Goal: Check status: Check status

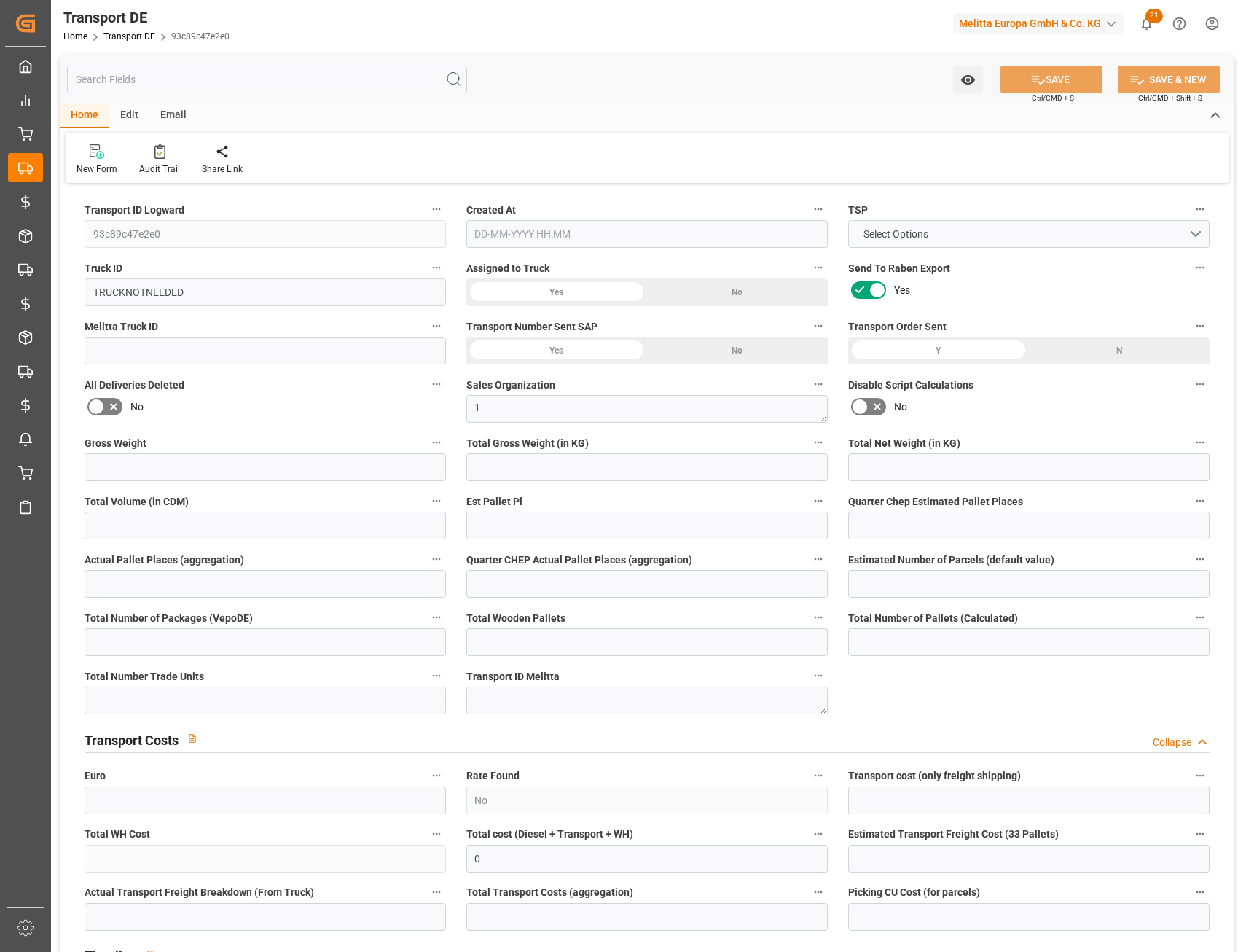
type input "93c89c47e2e0"
type input "TRUCKNOTNEEDED"
type textarea "1"
type input "No"
type input "0"
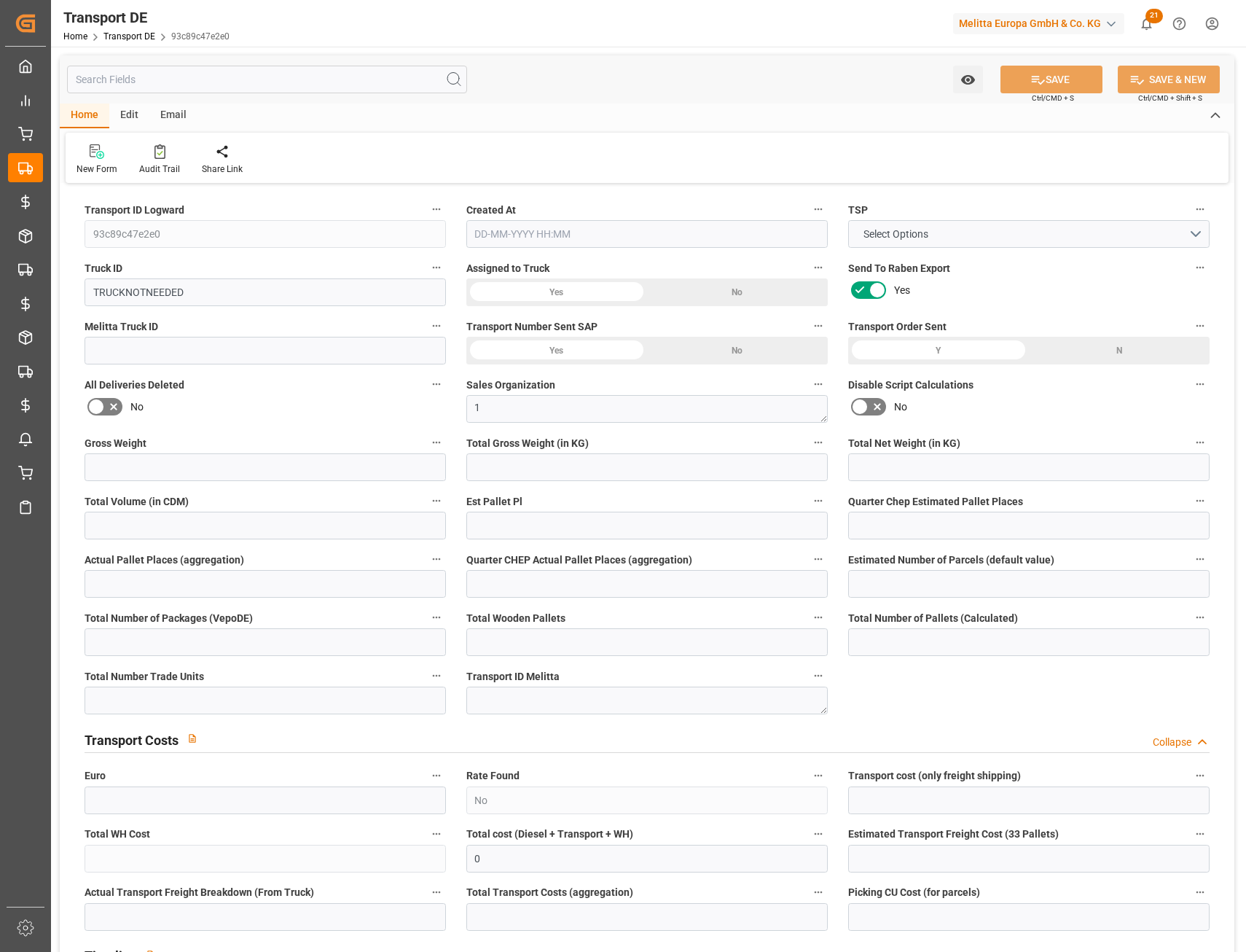
type textarea "0000061382"
type textarea "Edeka Nonfood"
type input "Fuggerstr. 15"
type input "33689"
type textarea "Bielefeld"
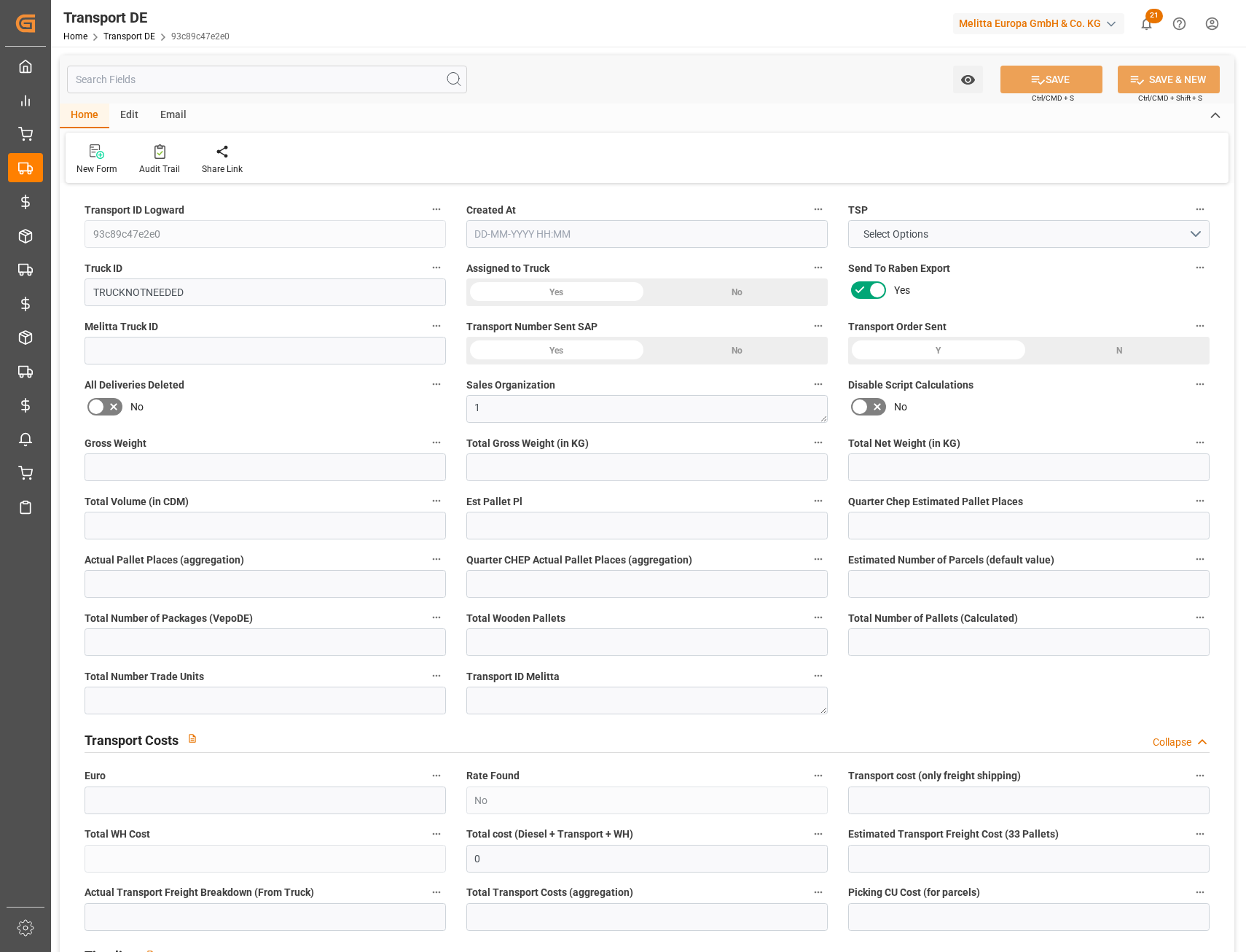
type input "DE"
type input "DE-32423"
type input "Rhenus Retail Services GmbH"
type input "Hans-Böckler-Strasse 37"
type input "32423"
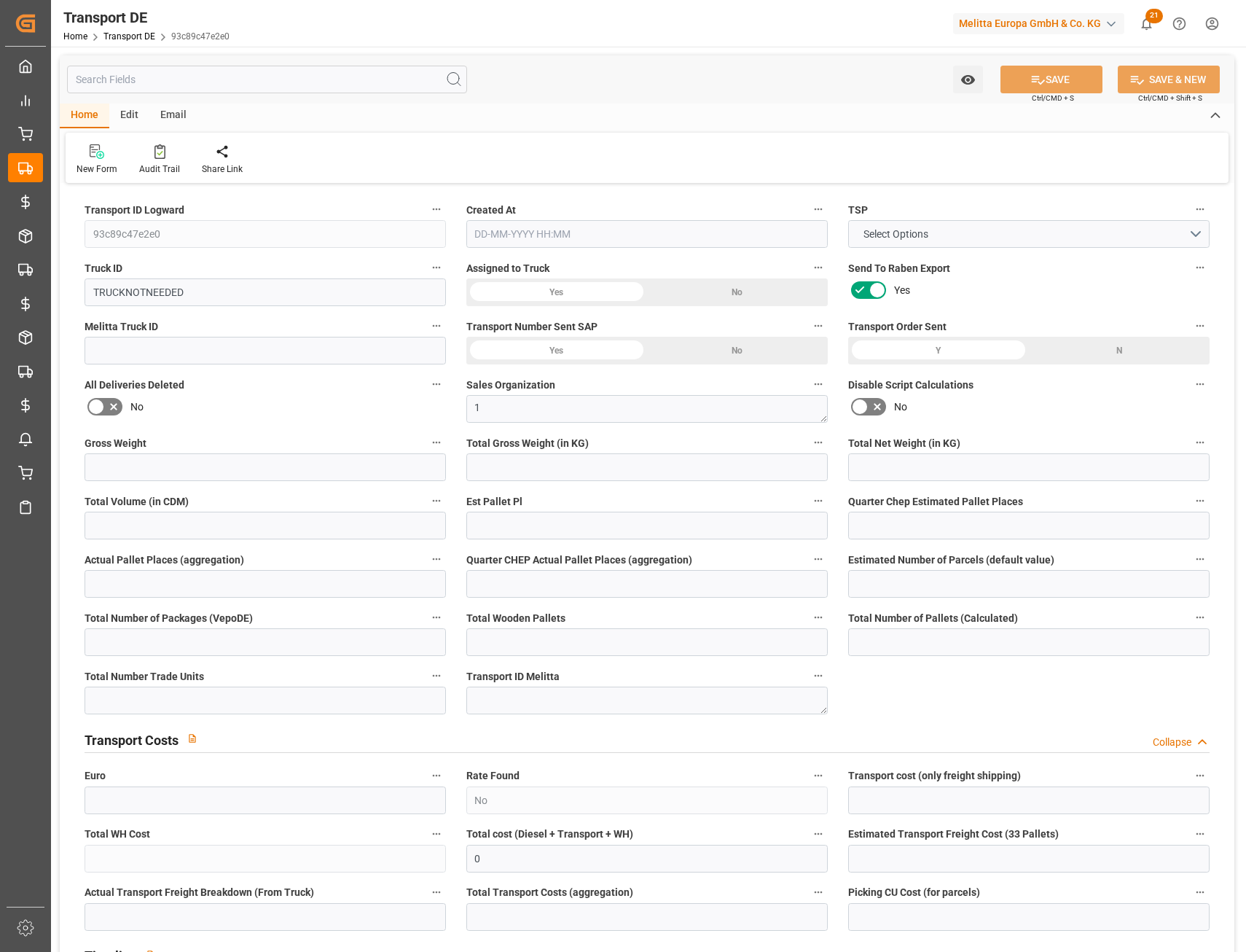
type input "Minden"
type input "DE"
type input "Melitta Europa GmbH & Co. KG"
type input "Ringstraße 99"
type input "32427"
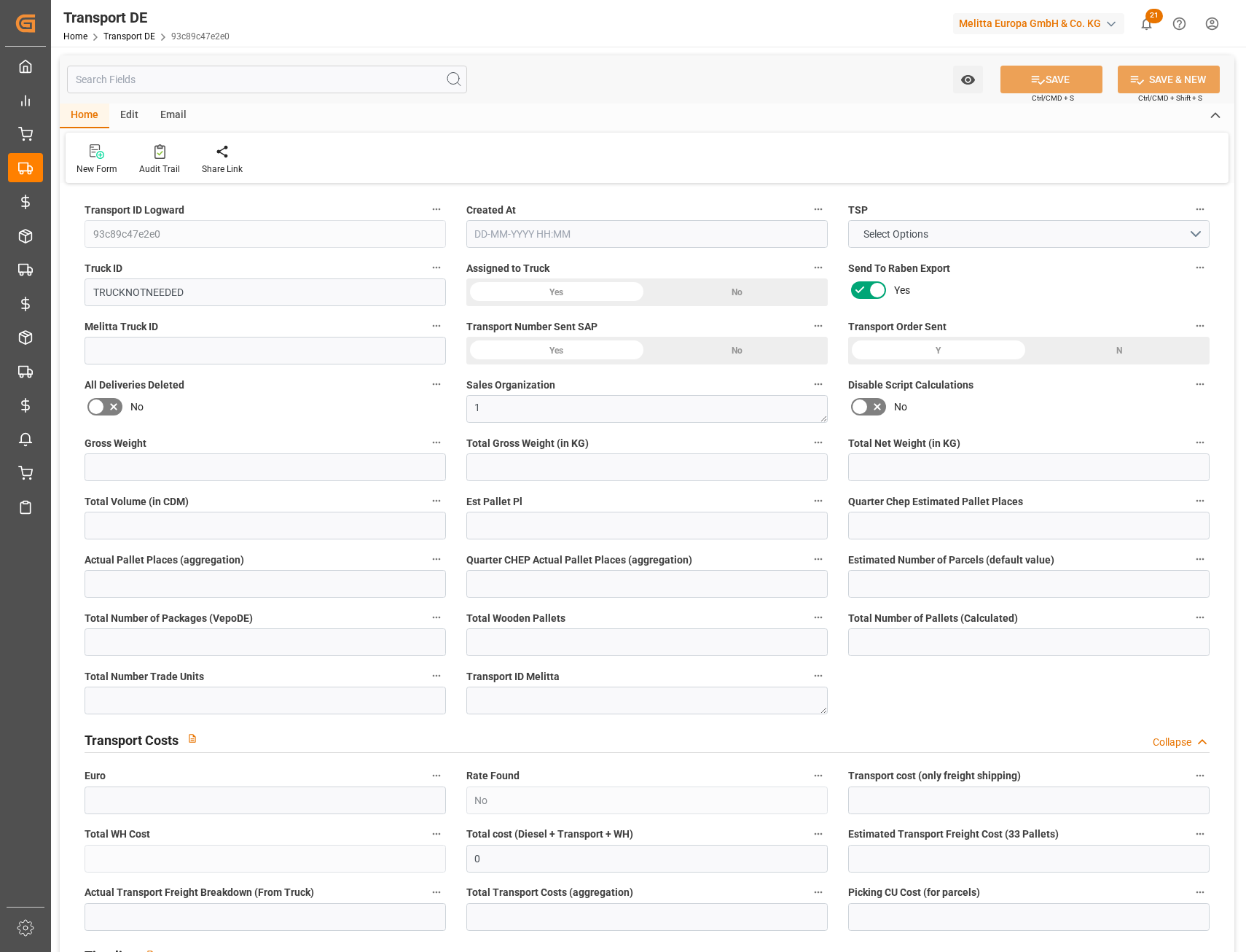
type input "Minden"
type input "DE"
type input "Road"
type input "DE"
type input "32423"
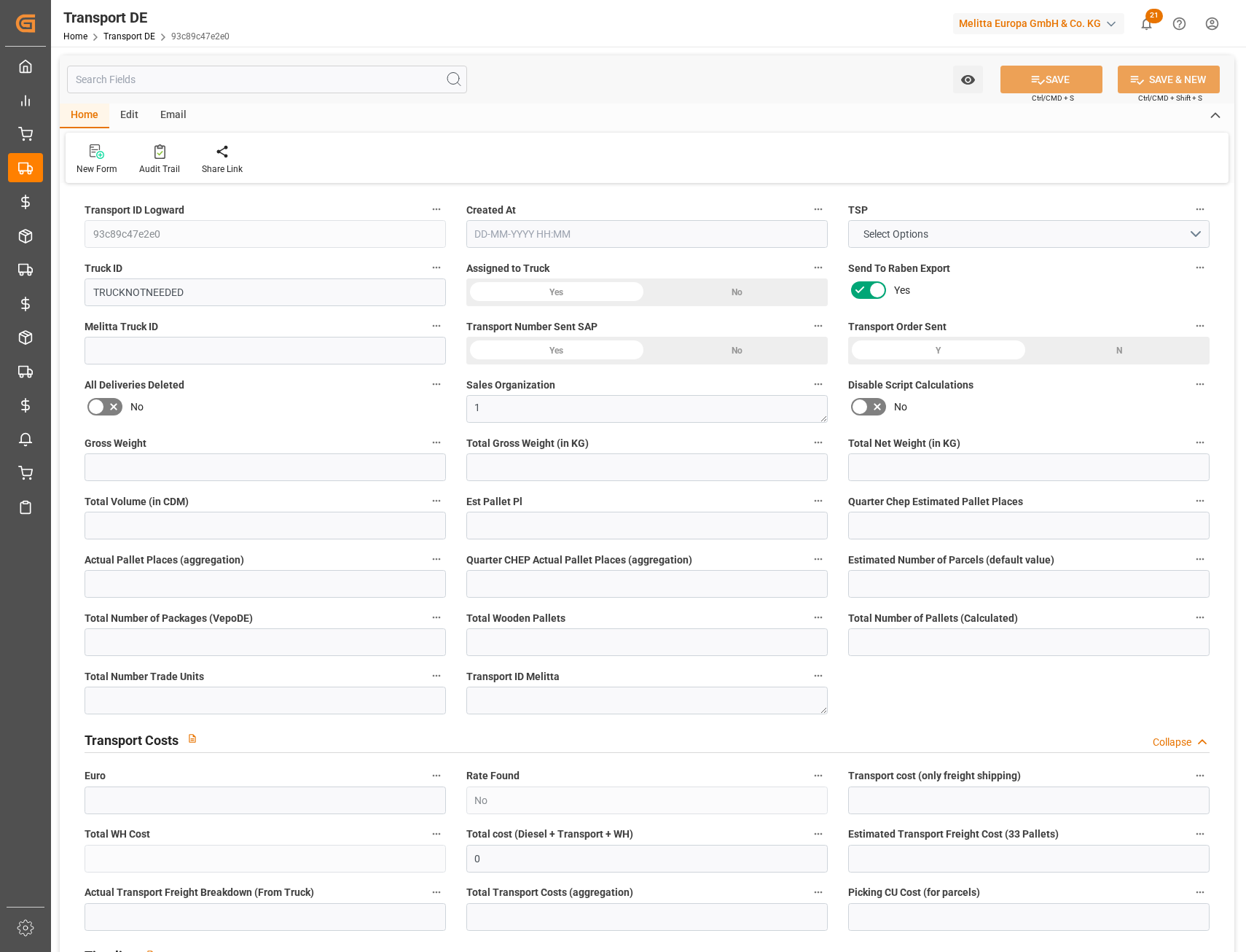
type input "DE"
type input "33689"
type input "Mailing"
type input "3.5-7.5 t"
type input "EURO 6"
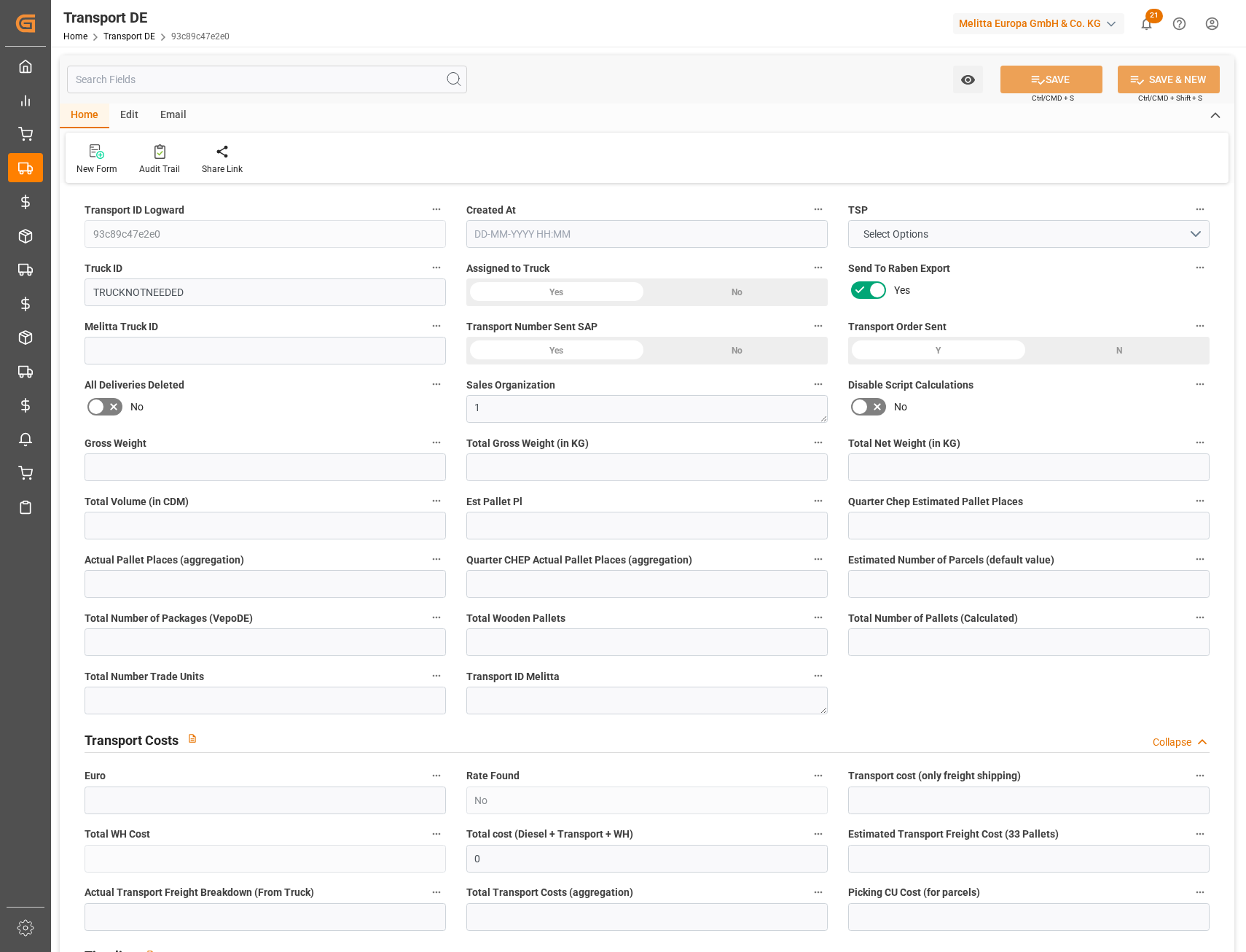
type input "Diesel"
type input "RETURN"
type input "DAP"
type input "DE 126011900"
type input "0"
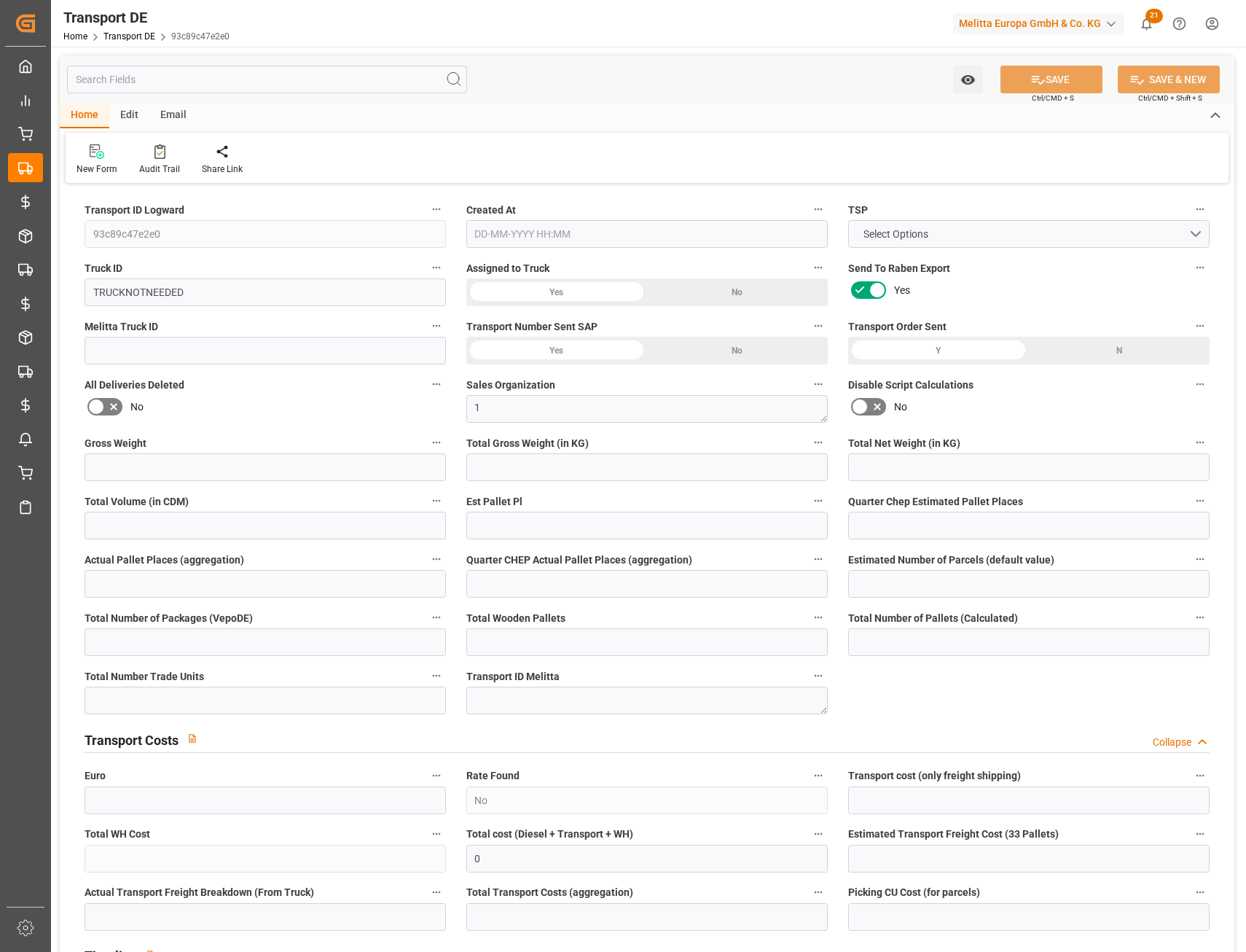
type input "40.832"
type input "32.432"
type input "0"
type input "1"
type input "0"
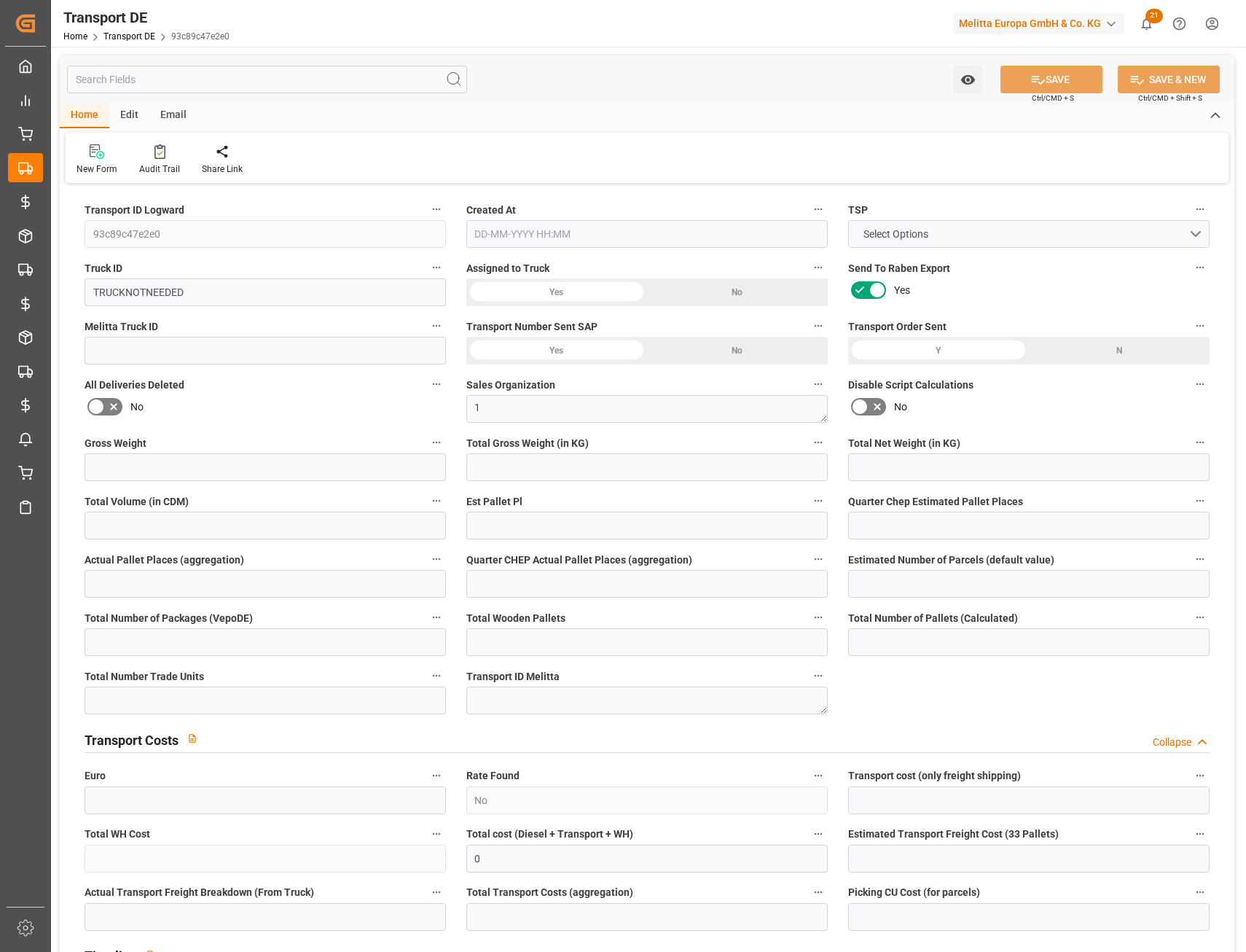
type input "1"
type input "0"
type input "1"
type input "0"
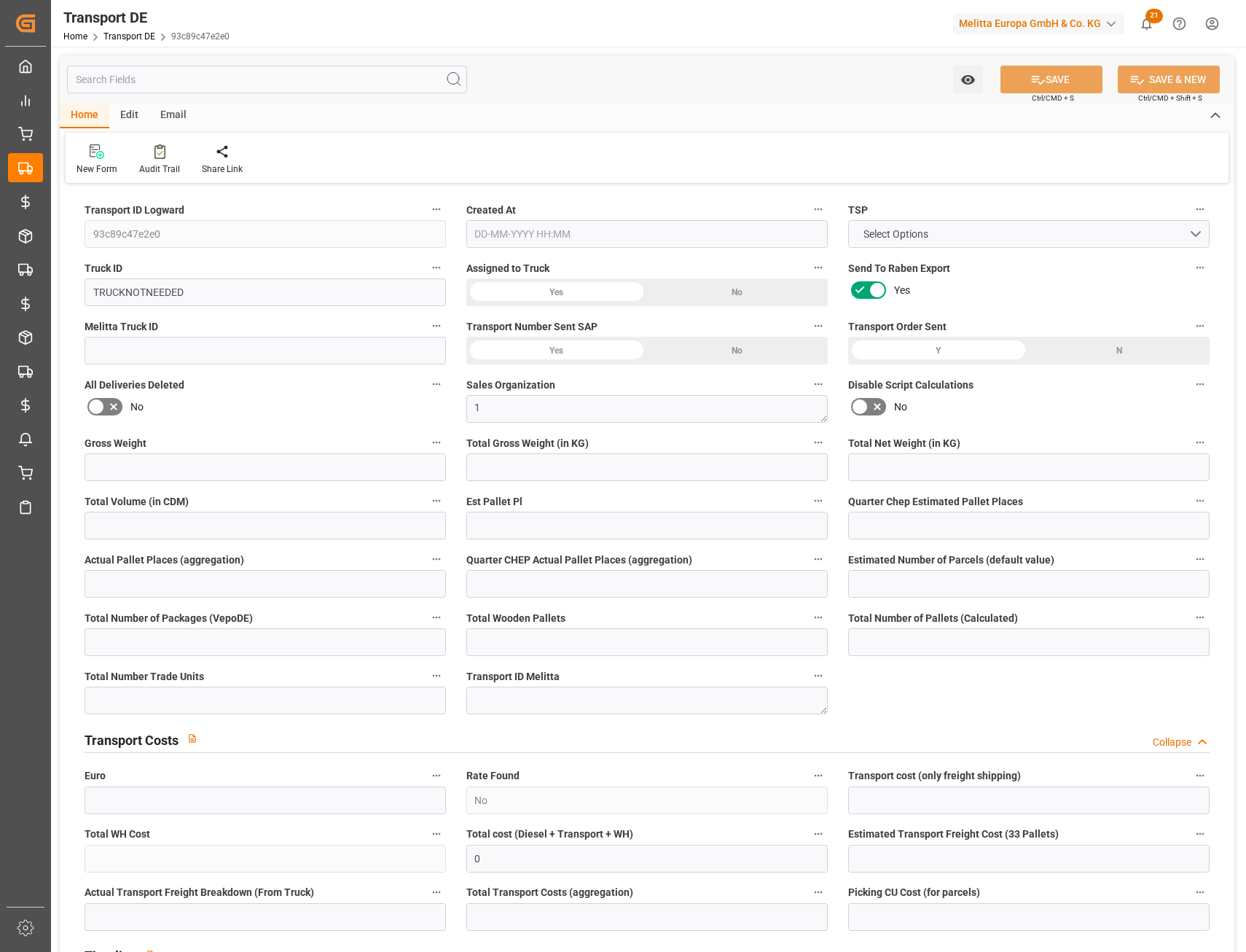
type input "0"
type input "16"
type input "0"
type input "33"
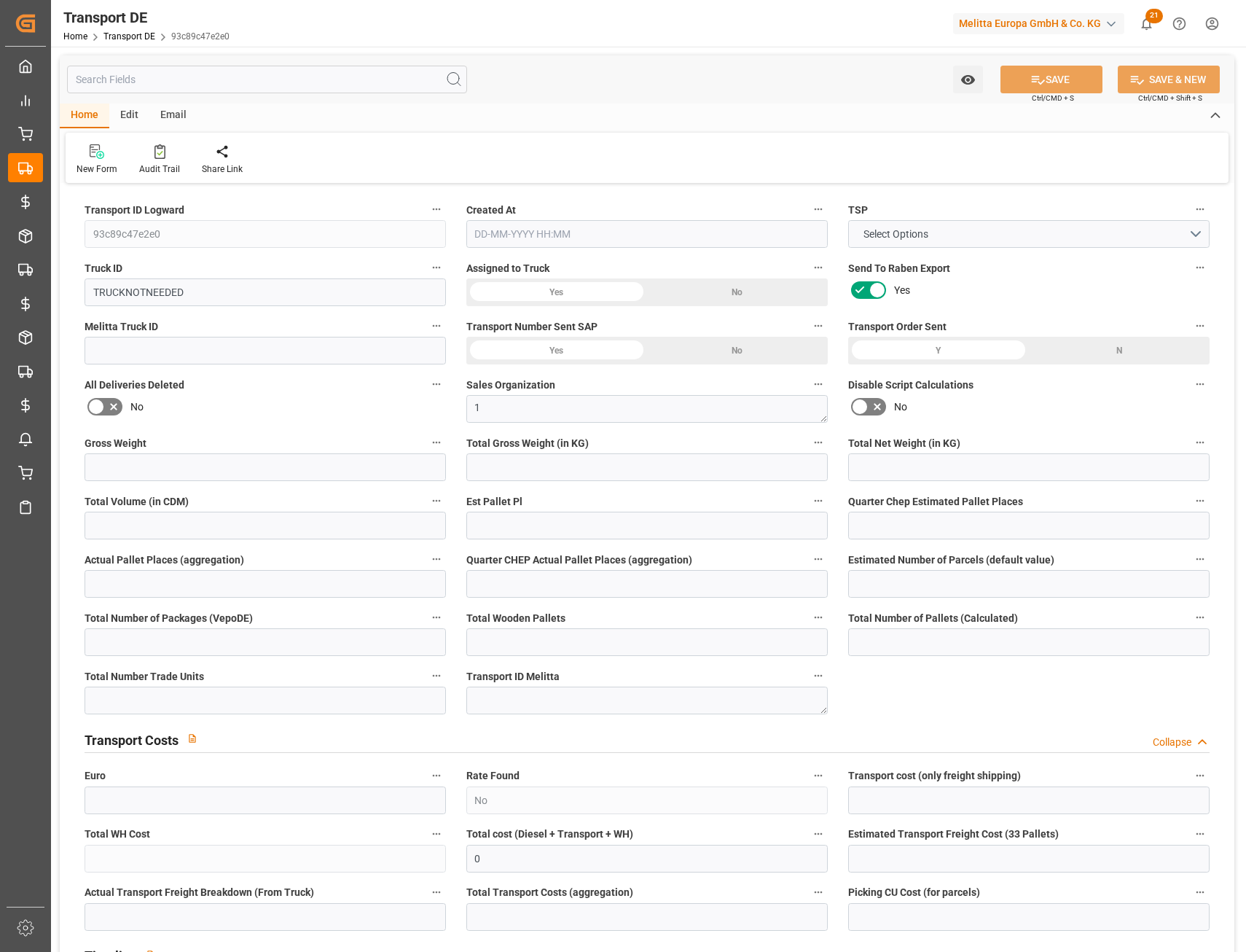
type input "0"
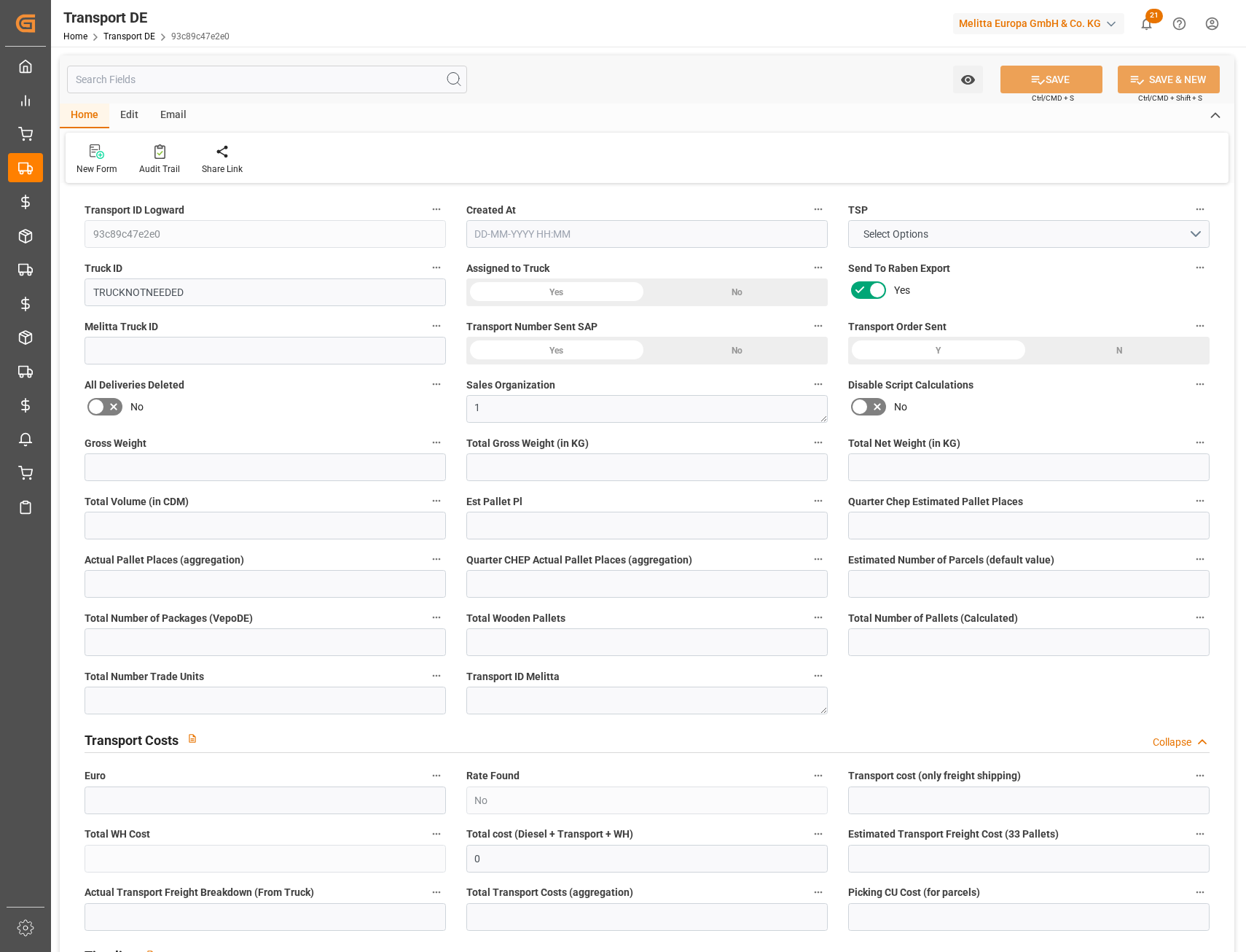
type input "0"
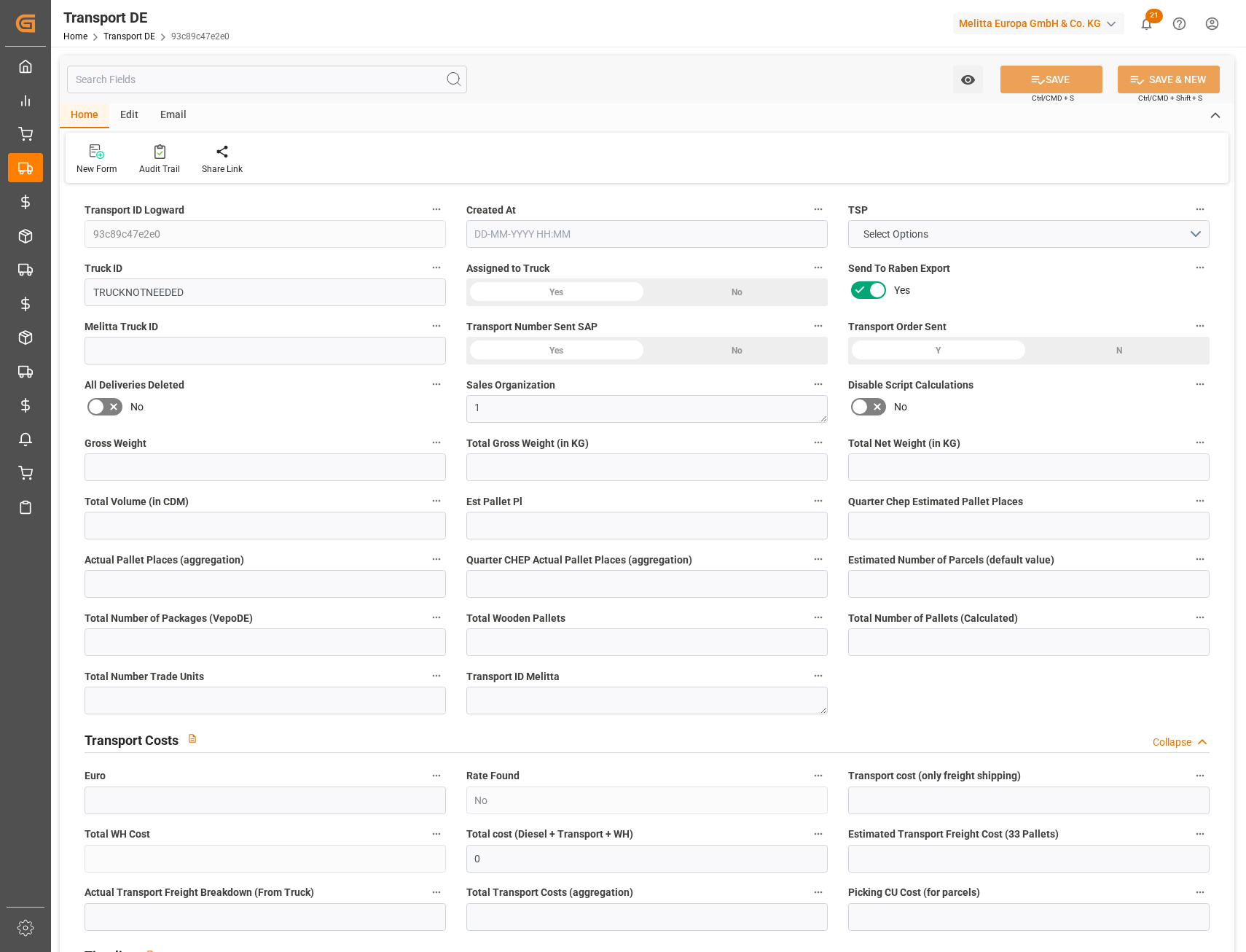
type input "0"
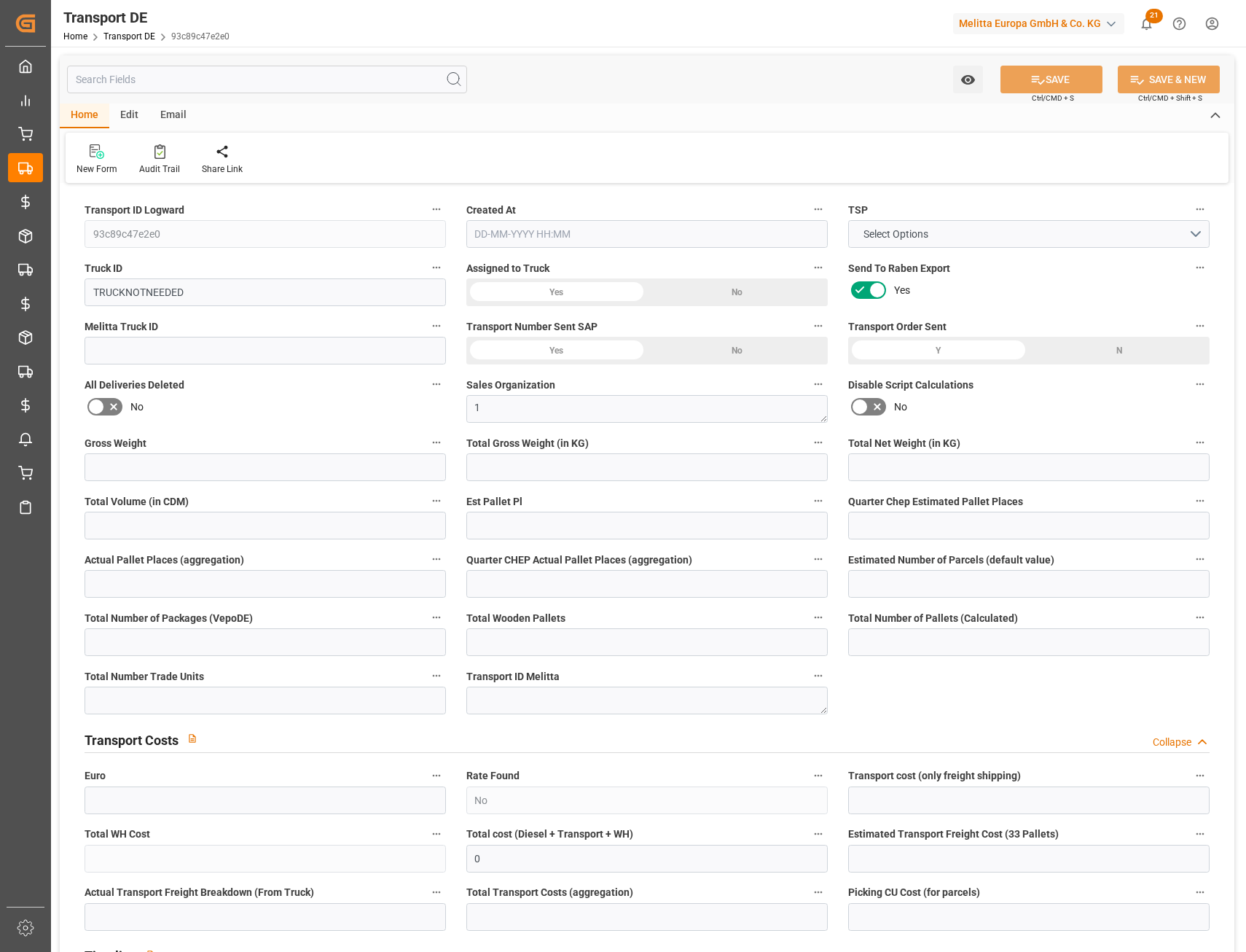
type input "40.832"
type input "2800"
type input "21"
type input "80"
type input "0"
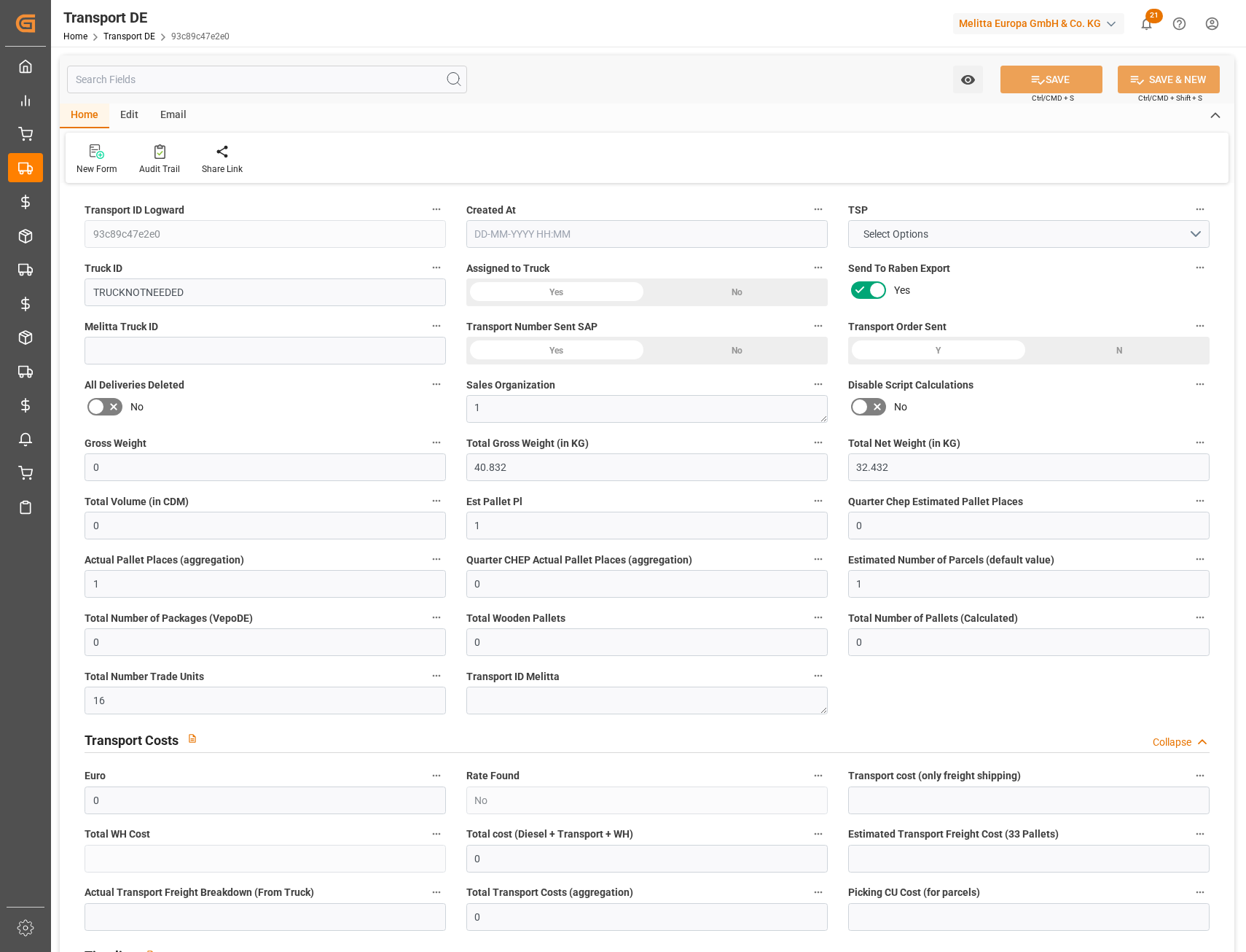
type input "0"
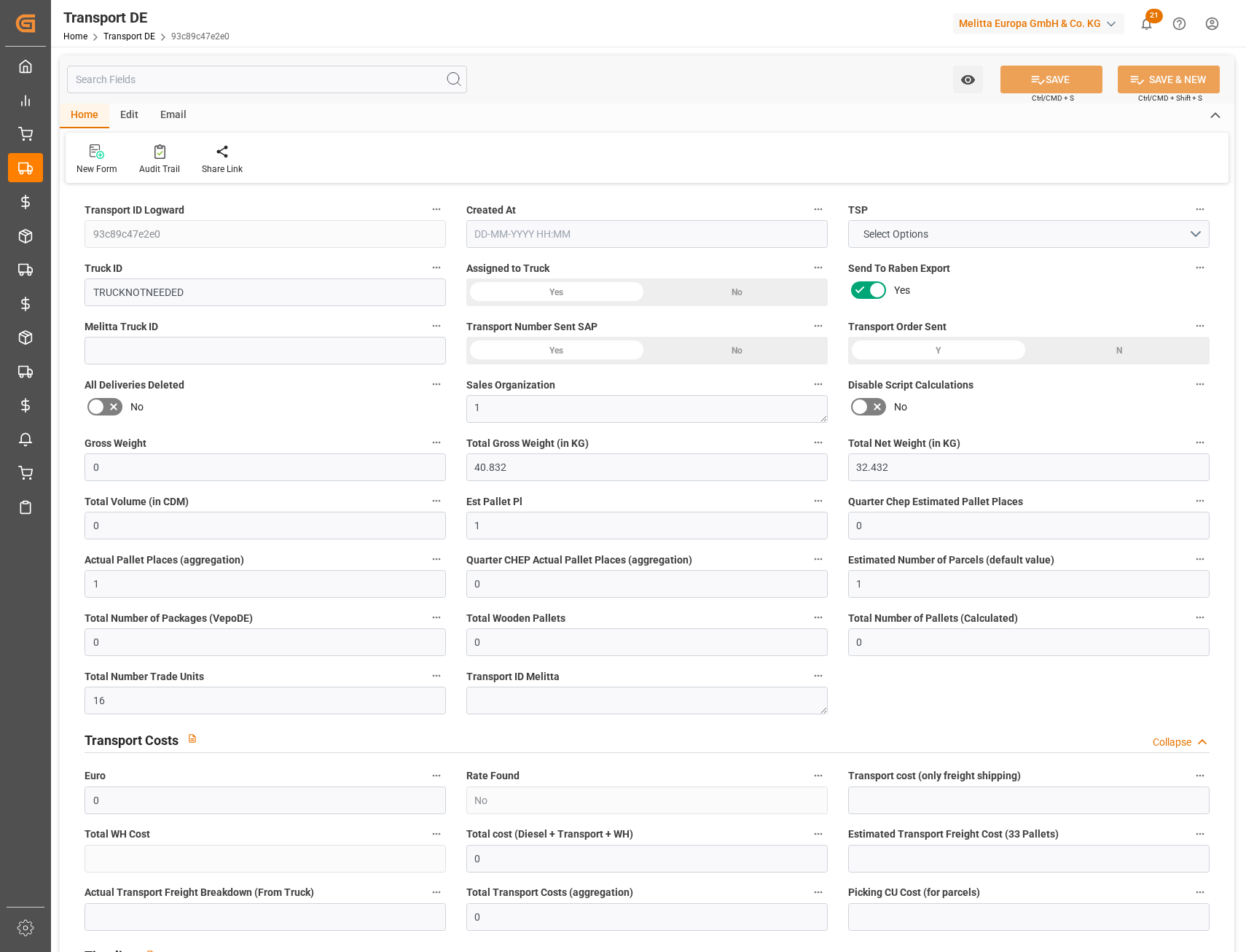
type input "1"
type input "0"
type input "16"
type input "0"
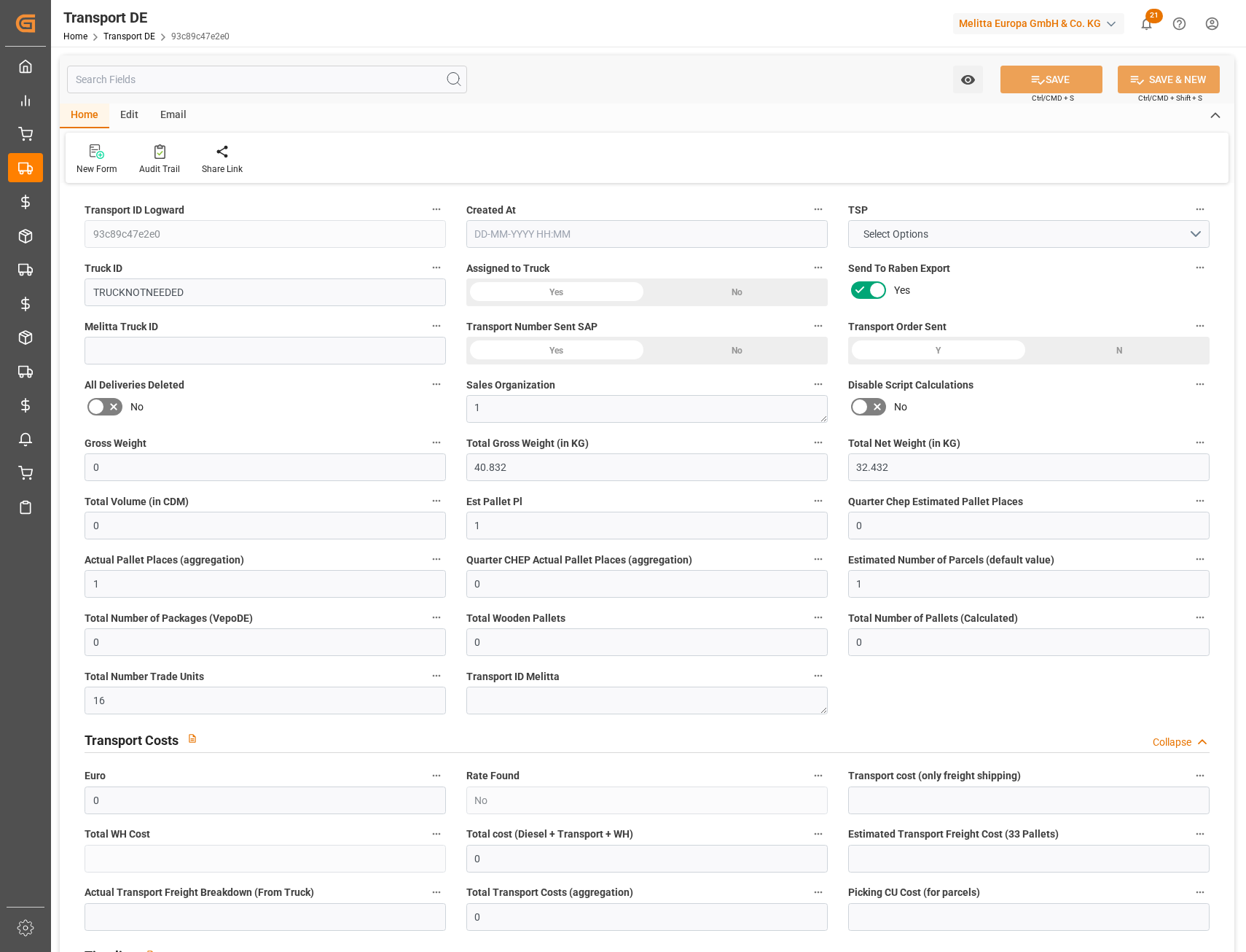
type input "0"
type input "19-08-2025 12:18"
type input "11-08-2025"
type input "19-08-2025"
type input "11-08-2025"
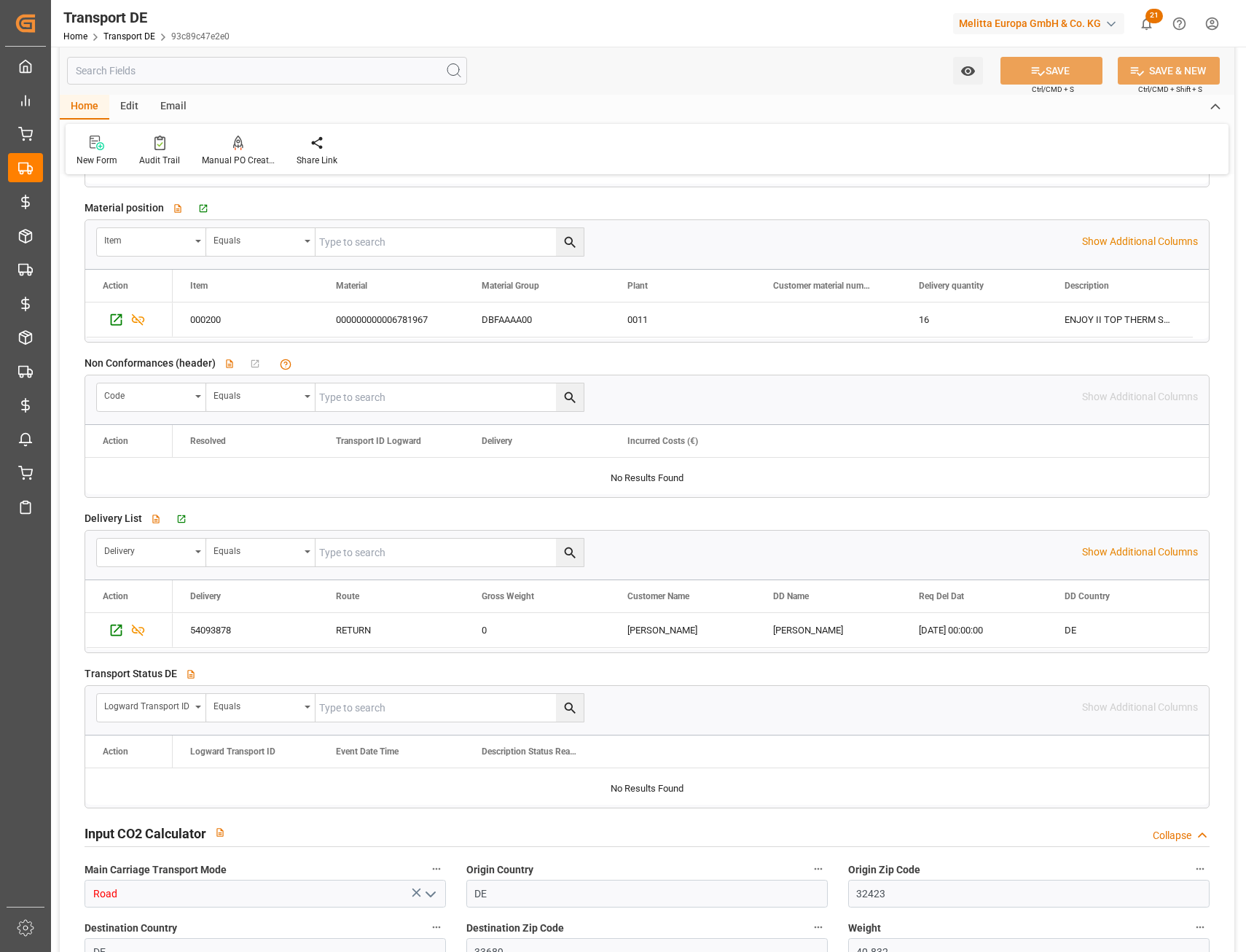
scroll to position [2258, 0]
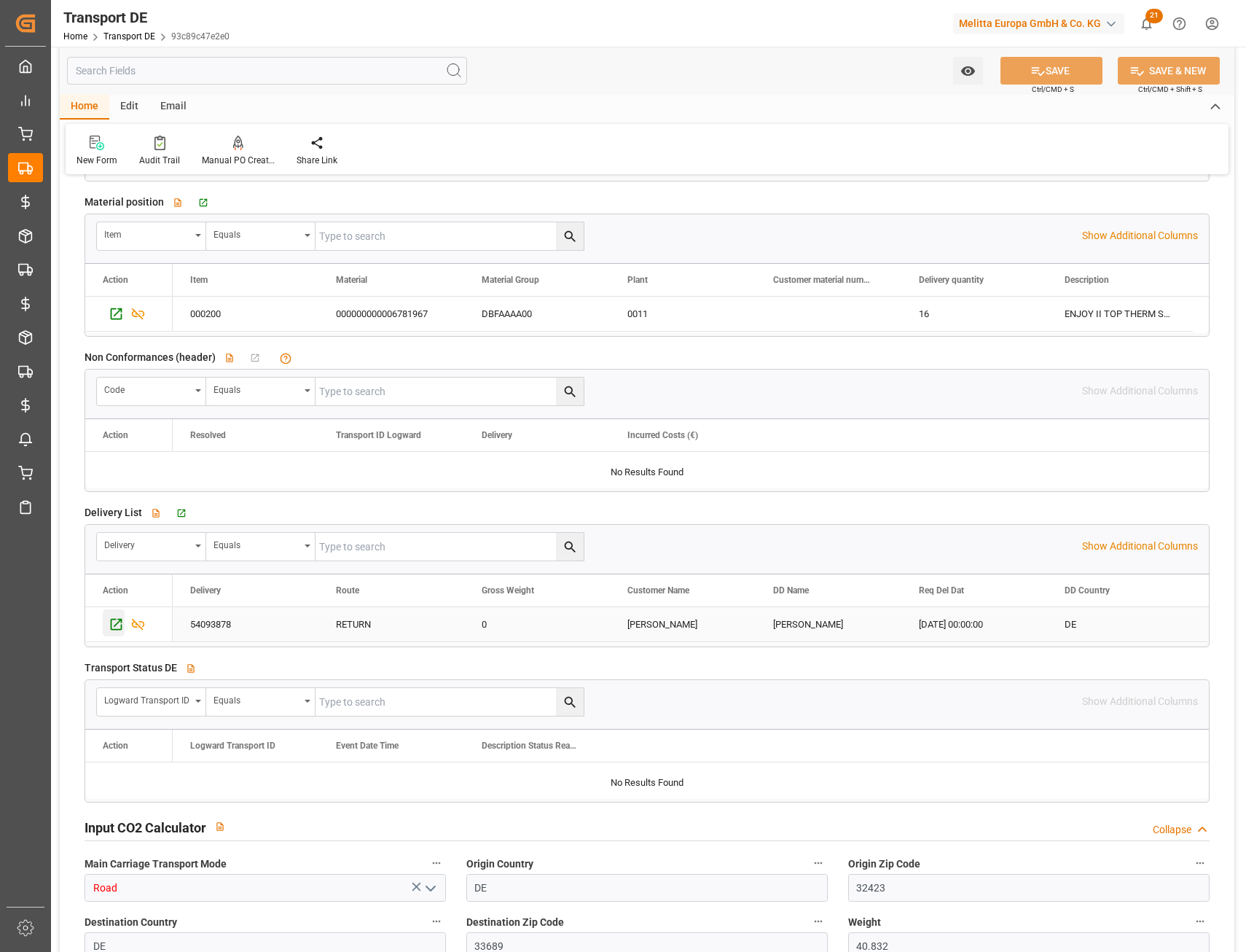
click at [114, 627] on icon "Press SPACE to select this row." at bounding box center [117, 624] width 15 height 15
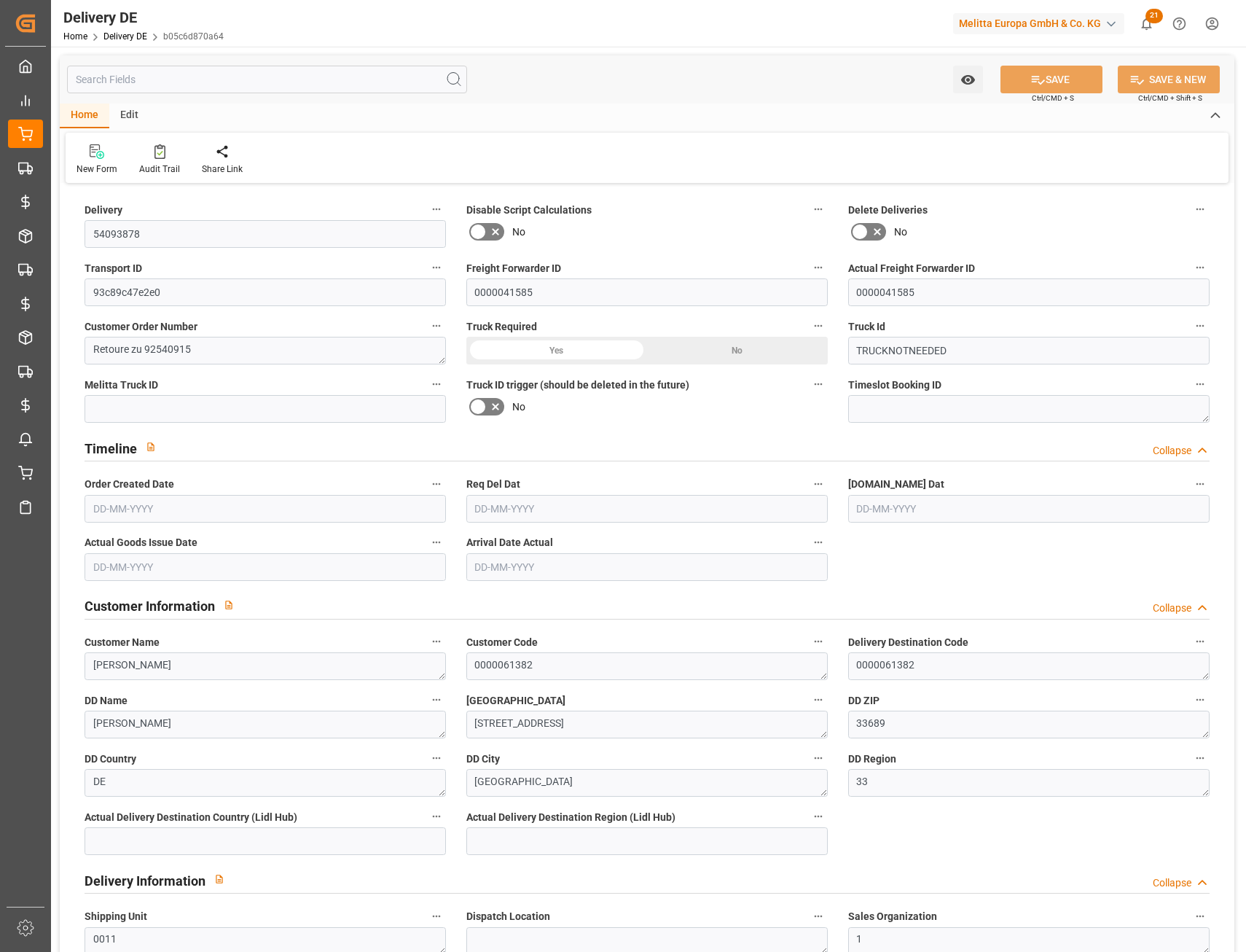
type input "0"
type input "1"
type input "32.432"
type input "0"
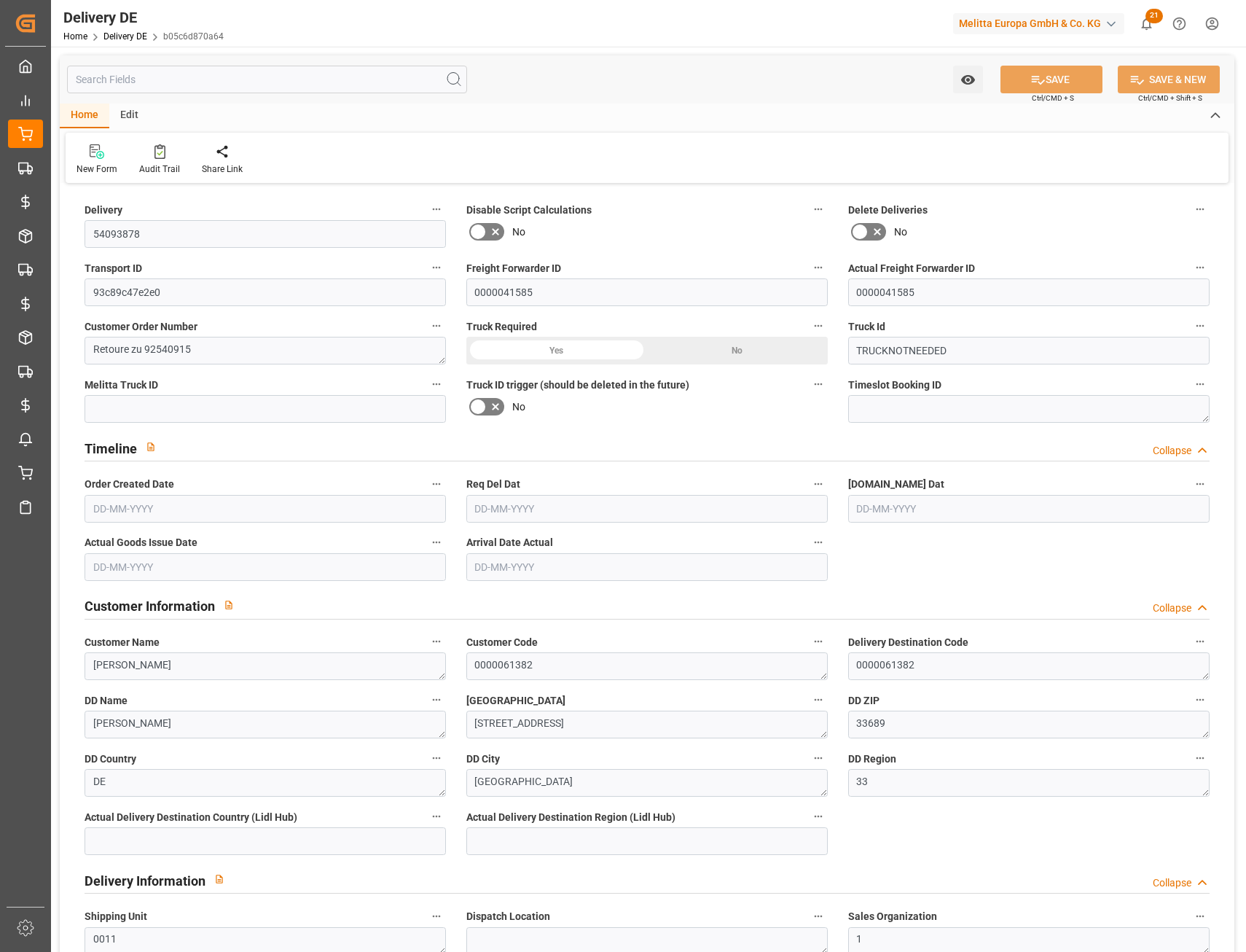
type input "0"
type input "19-08-2025"
type input "11-08-2025"
type input "19-08-2025"
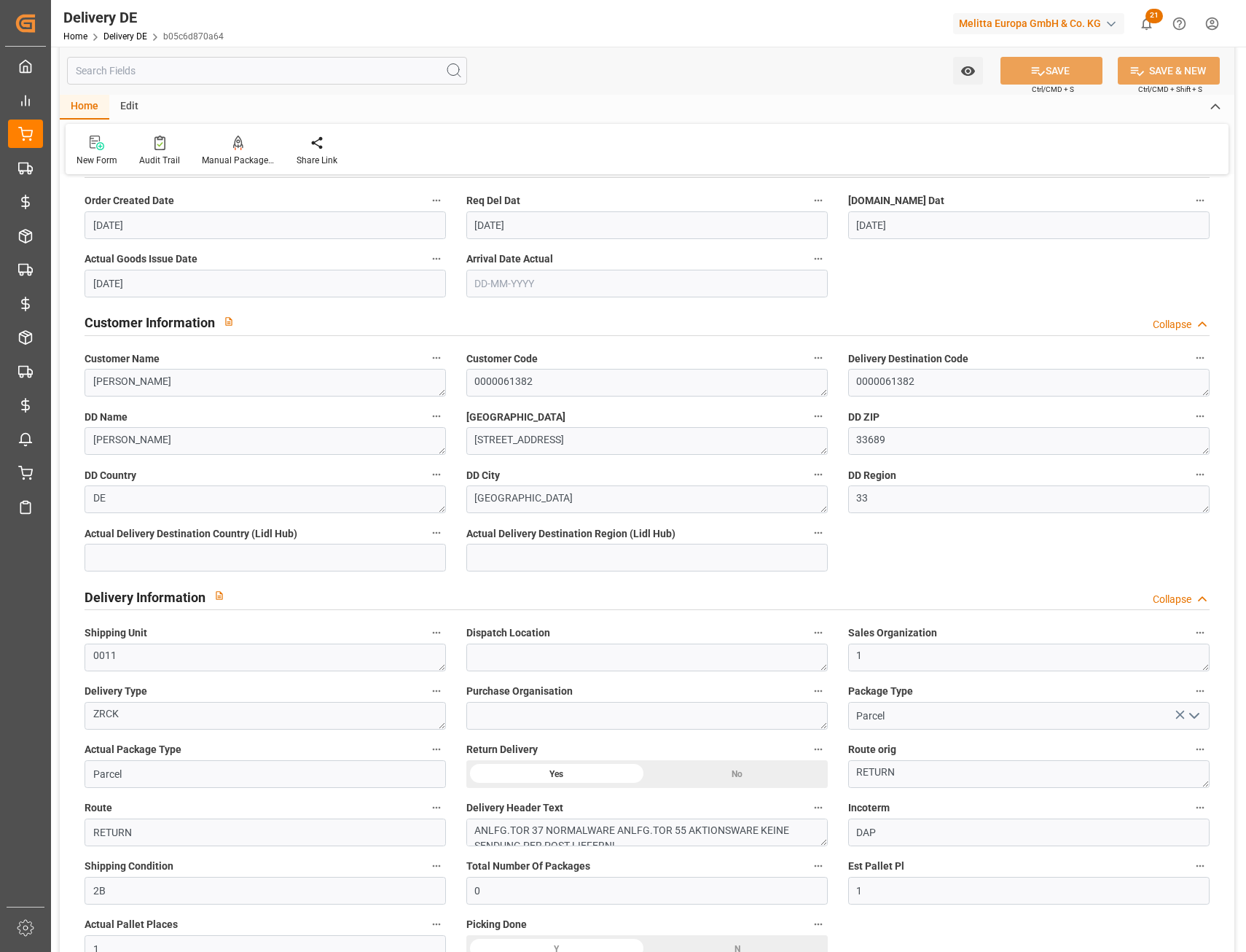
scroll to position [292, 0]
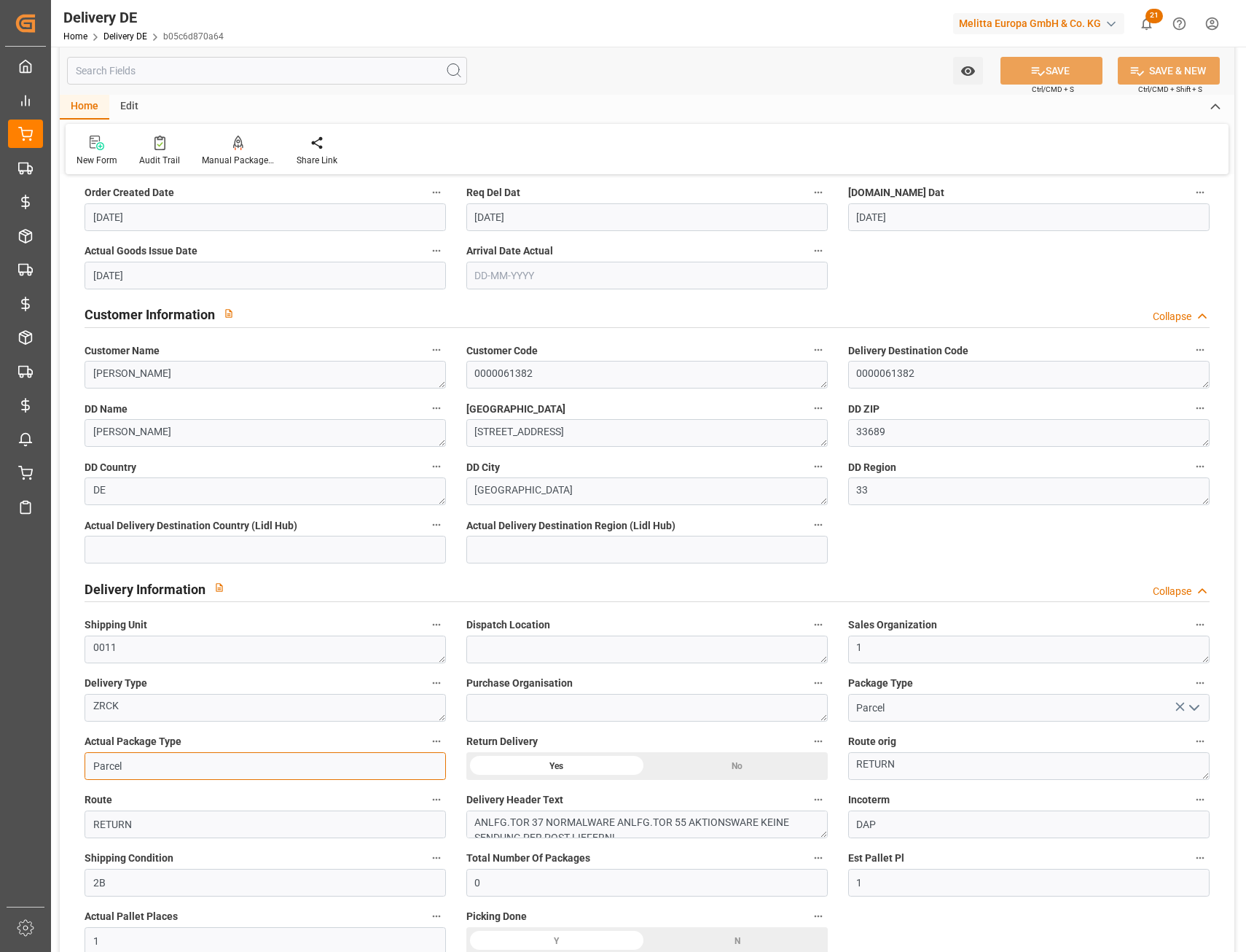
drag, startPoint x: 102, startPoint y: 761, endPoint x: 174, endPoint y: 760, distance: 72.0
click at [174, 760] on input "Parcel" at bounding box center [265, 765] width 361 height 28
type input "Pallet"
click at [1071, 79] on button "SAVE" at bounding box center [1051, 70] width 102 height 28
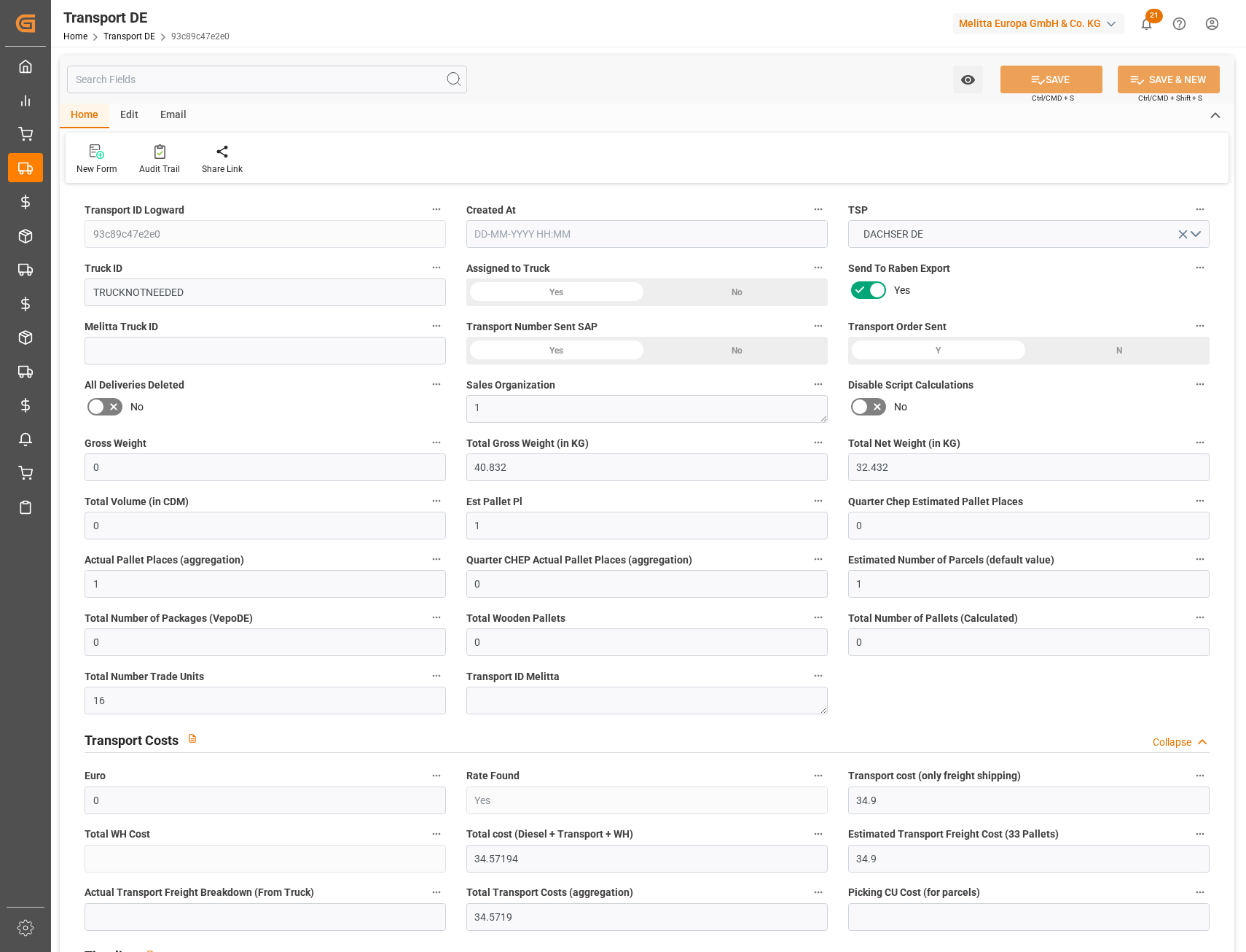
type input "0"
type input "40.832"
type input "32.432"
type input "0"
type input "1"
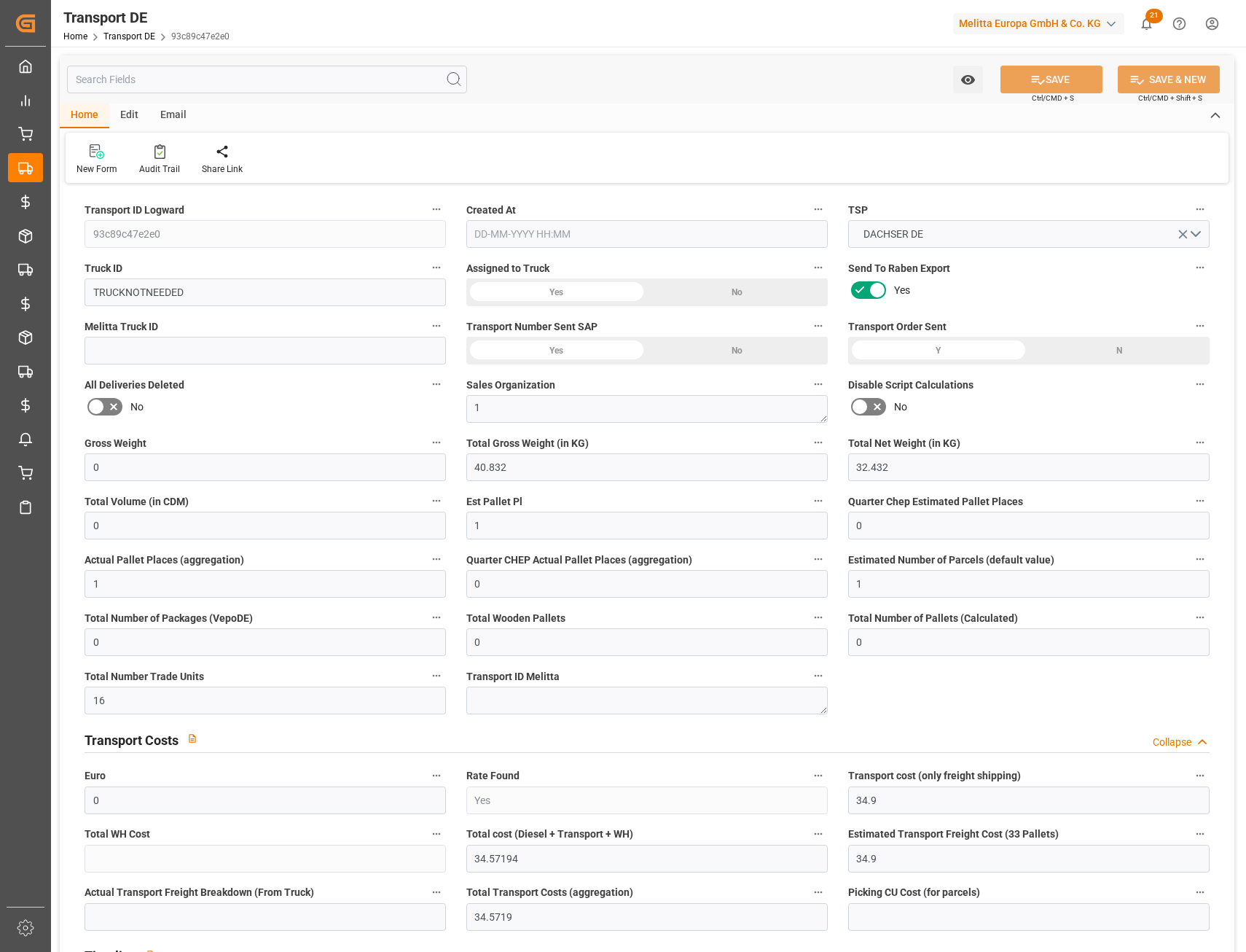
type input "0"
type input "1"
type input "0"
type input "1"
type input "0"
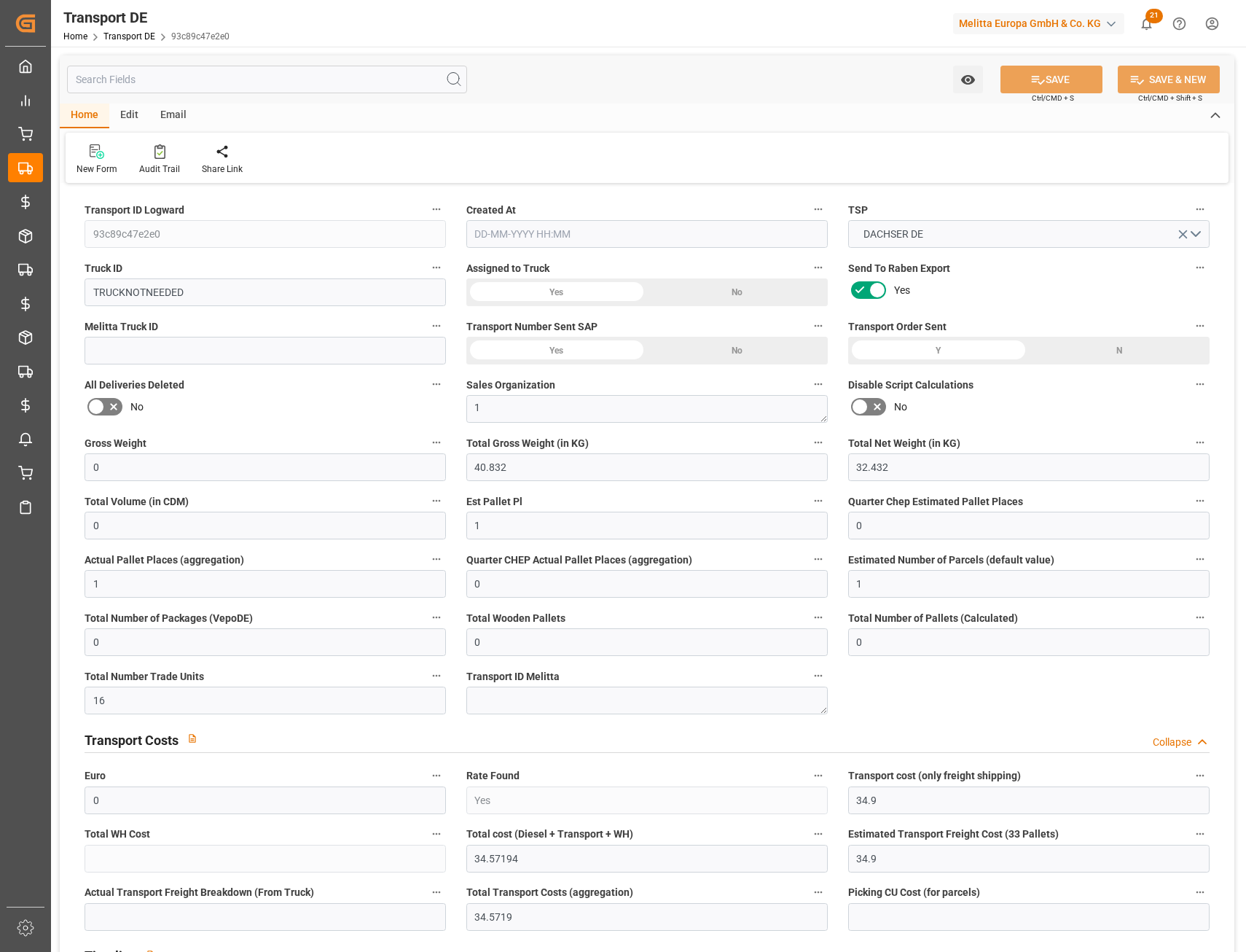
type input "0"
type input "16"
type input "0"
type input "34.9"
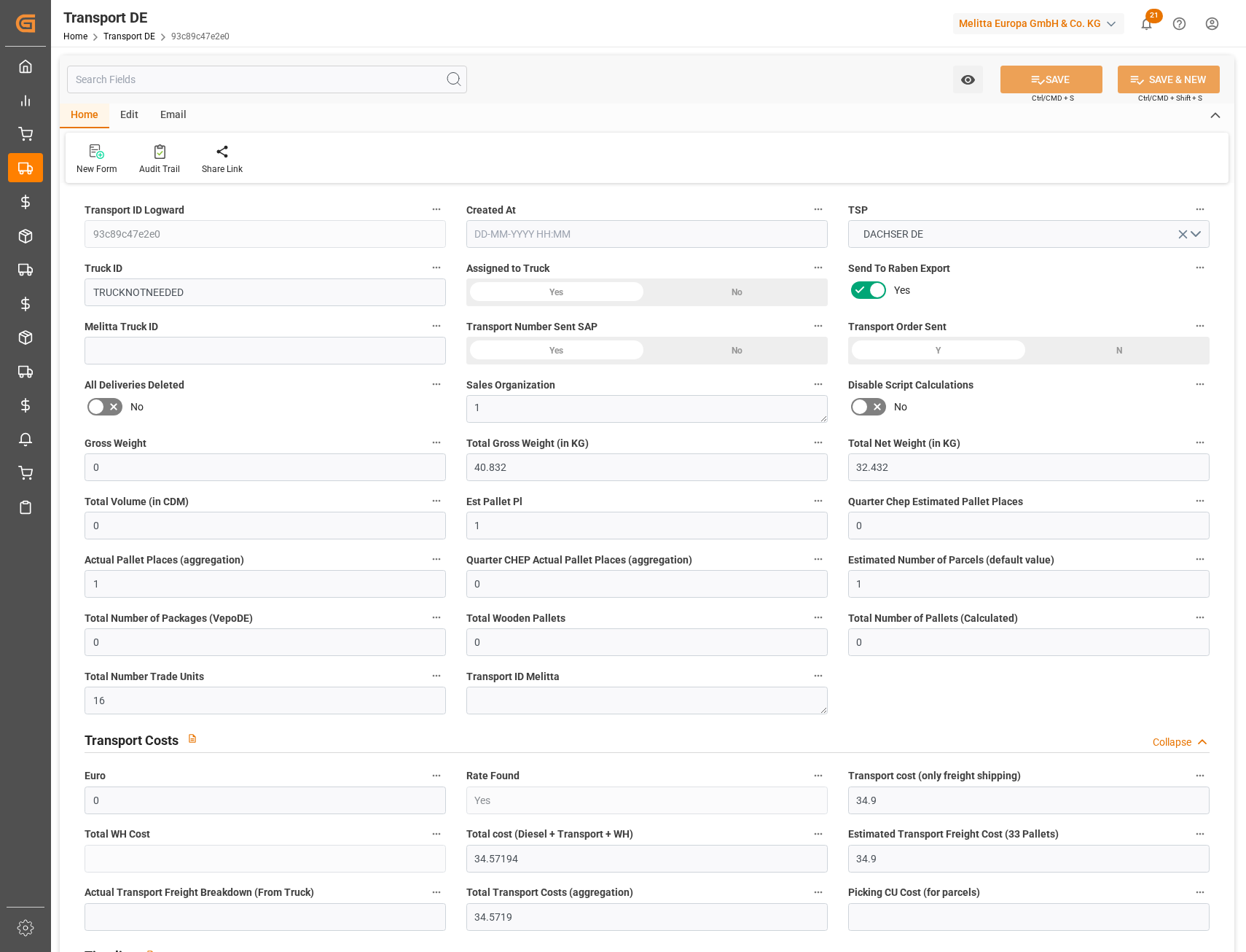
type input "34.9"
type input "34.5719"
type input "33"
type input "0"
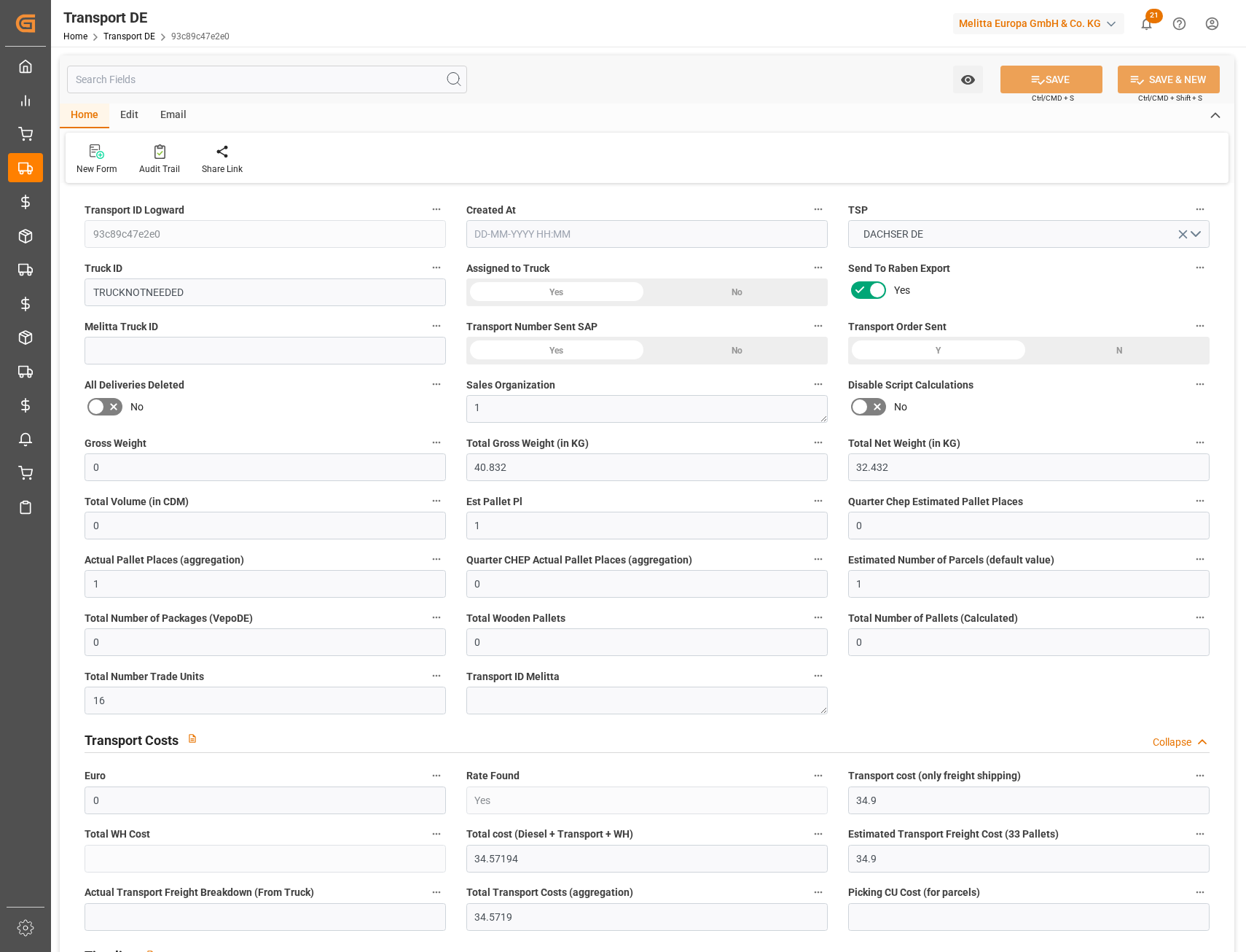
type input "0"
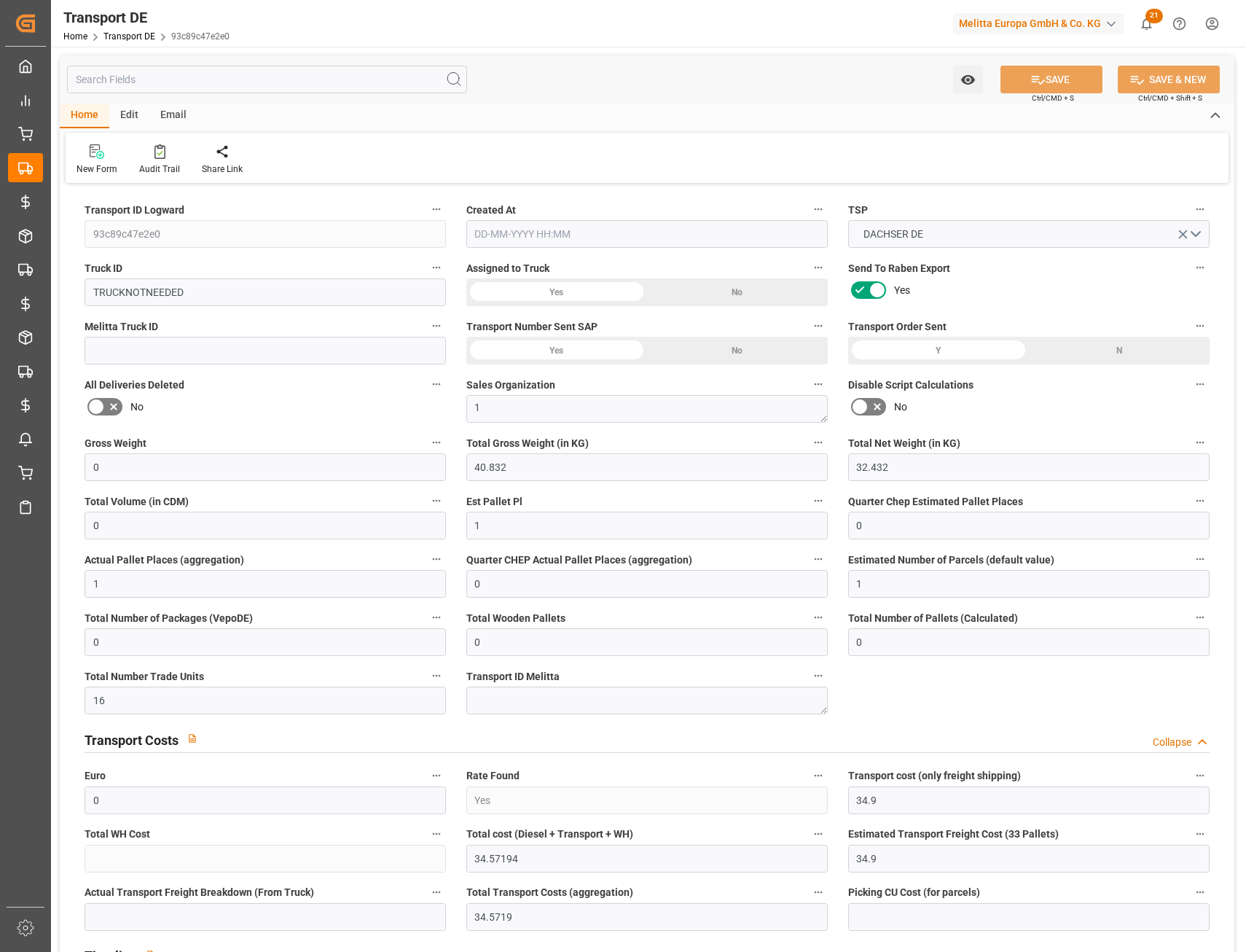
type input "0"
type input "-0.3281"
type input "0"
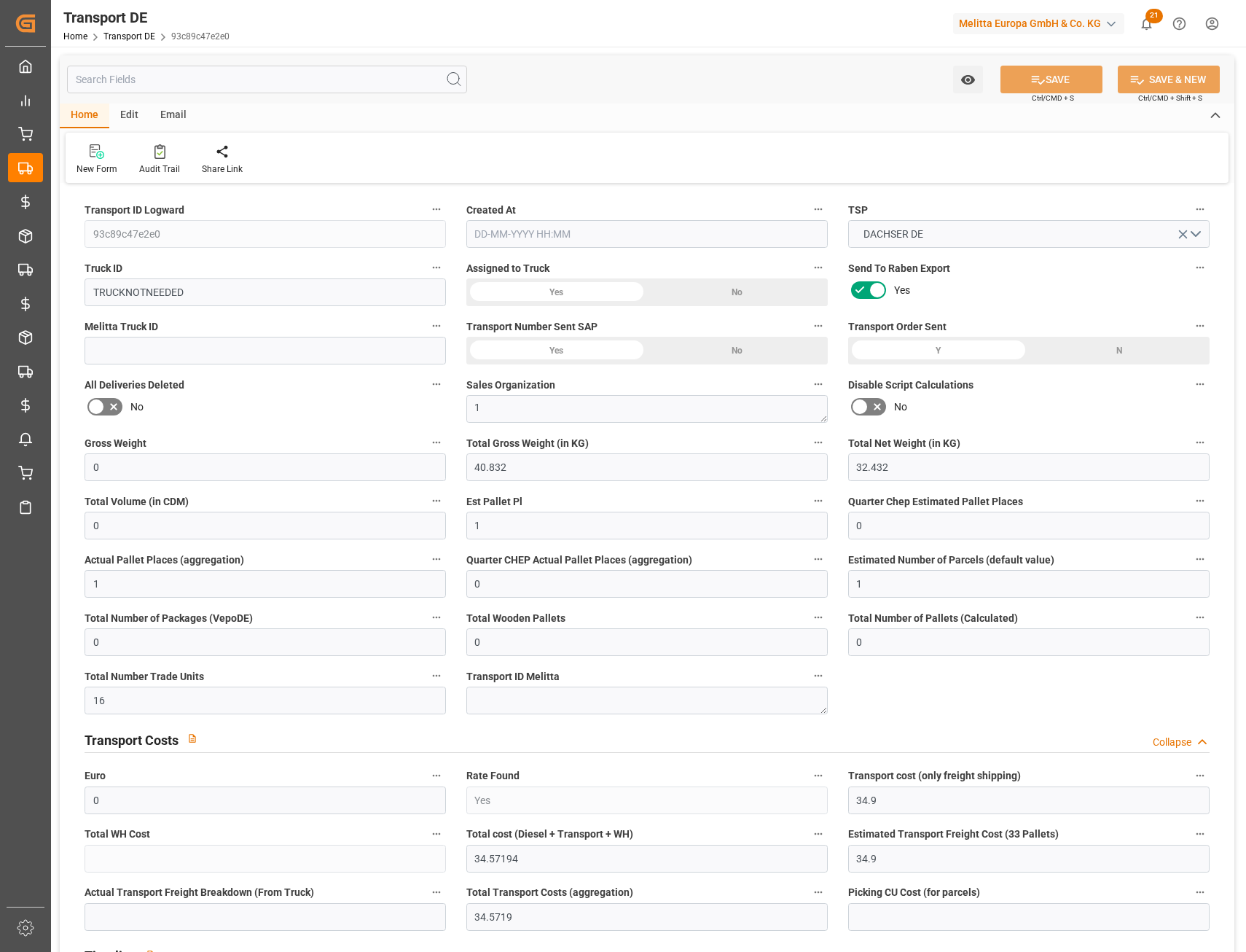
type input "0"
type input "40.832"
type input "2800"
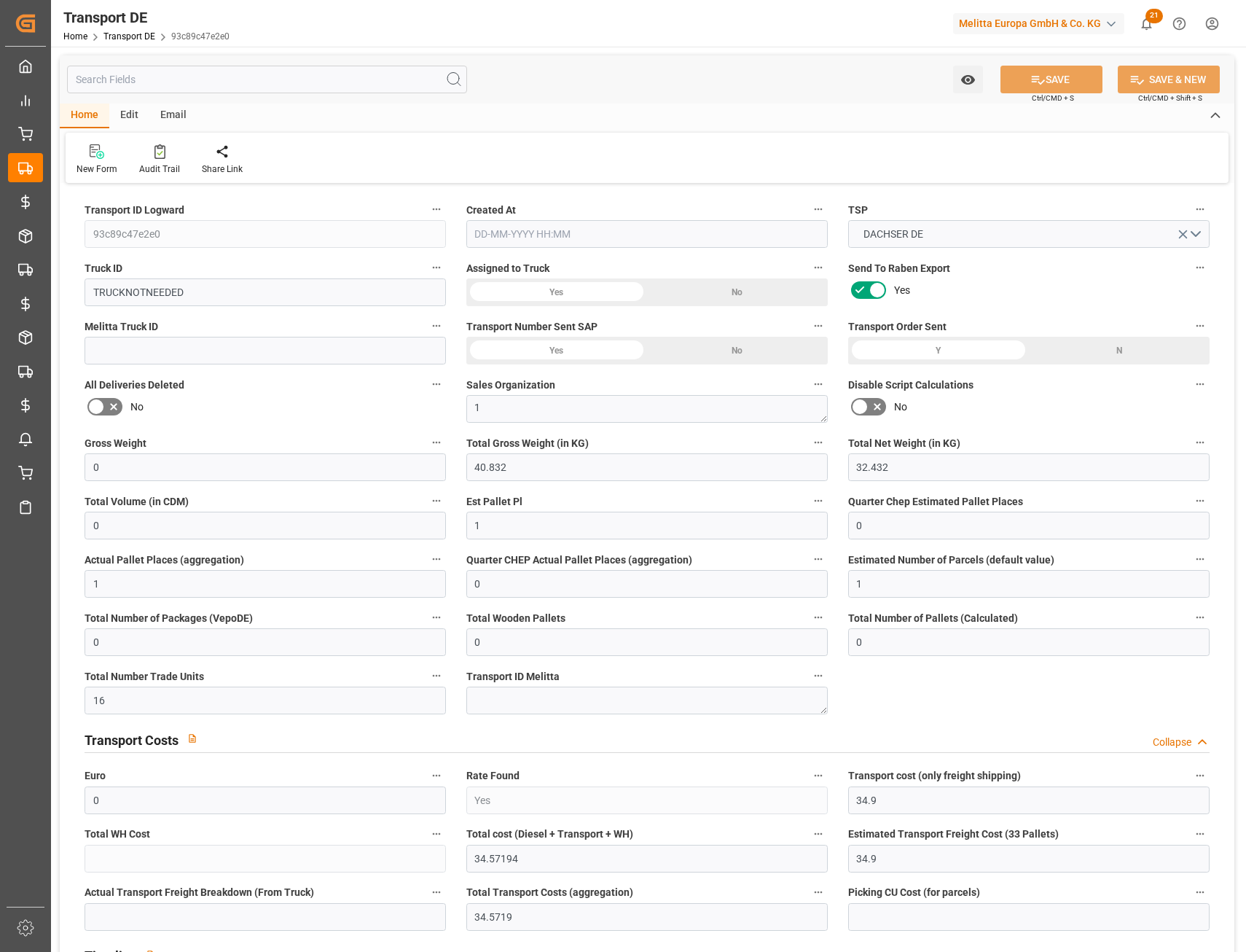
type input "21"
type input "80"
type input "0"
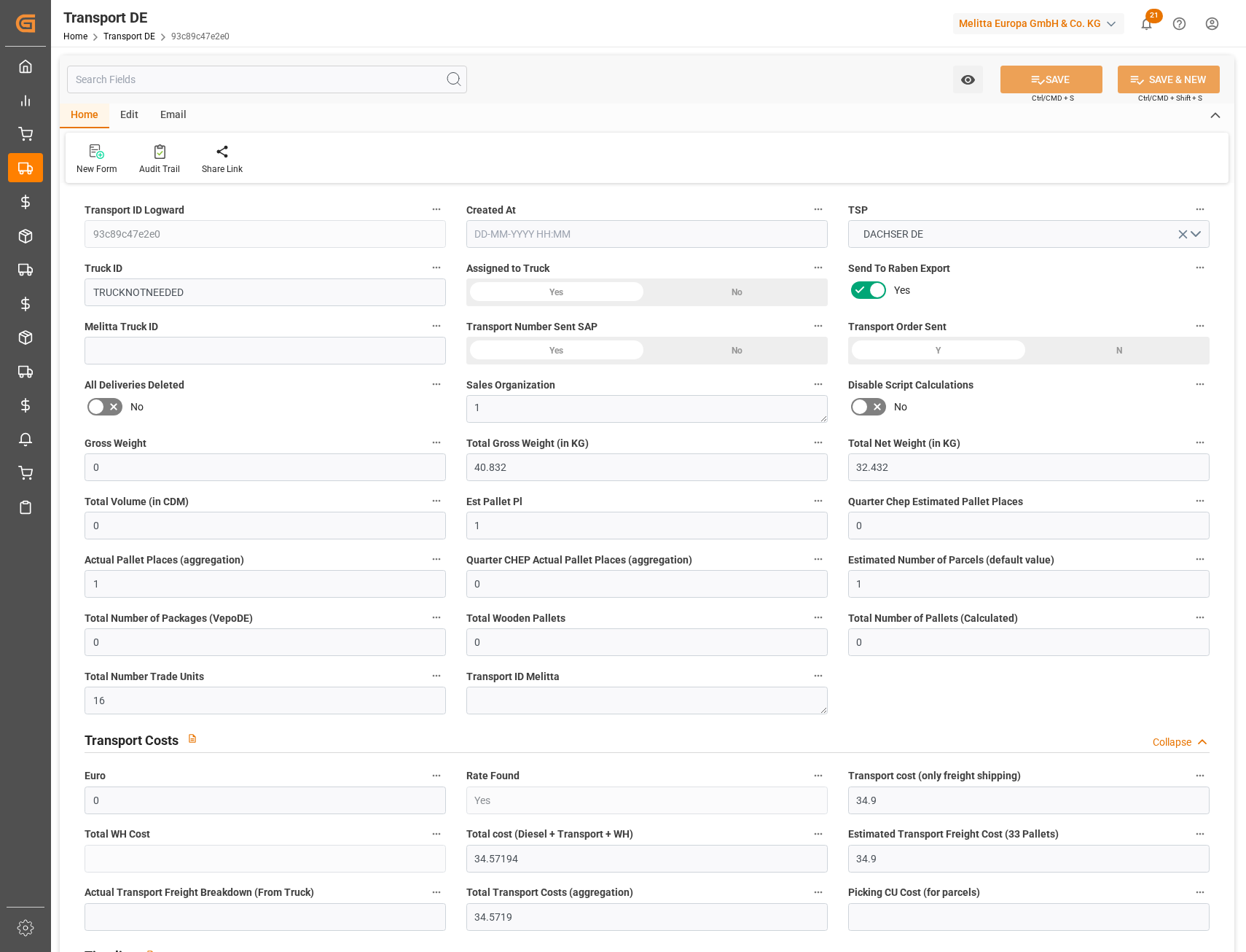
type input "0"
type input "1"
type input "0"
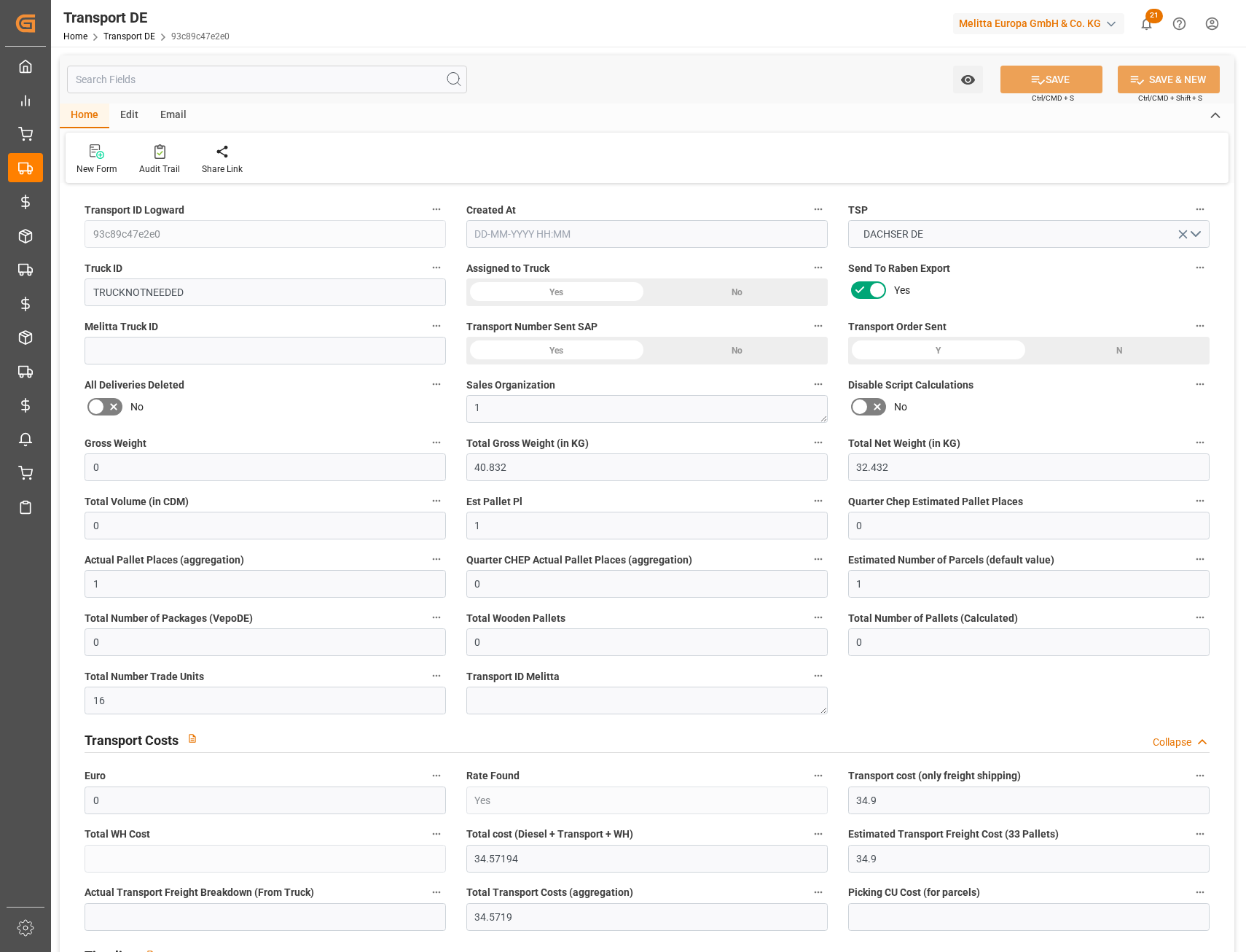
type input "0"
type input "16"
type input "34.5719"
type input "19-08-2025 12:18"
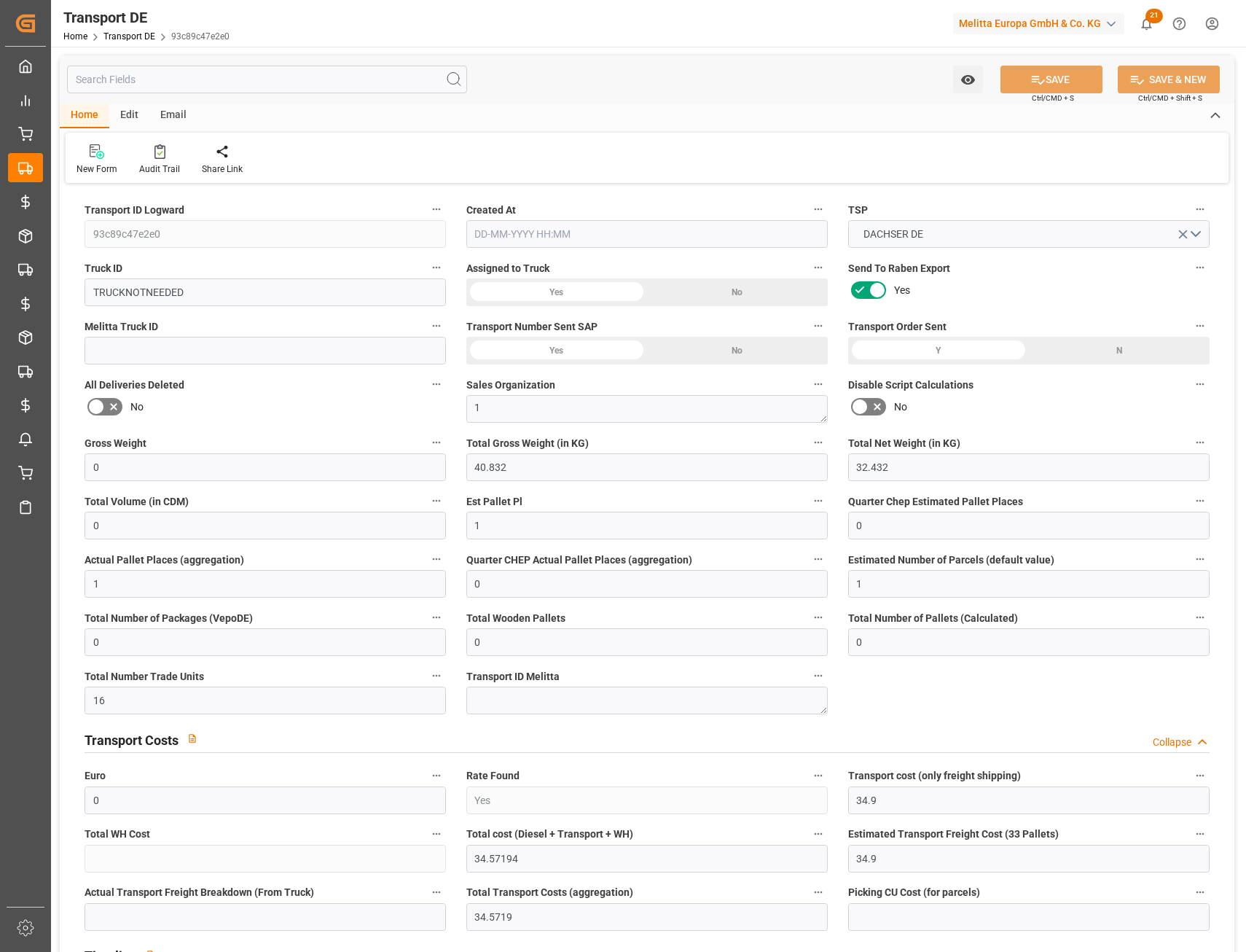
type input "11-08-2025"
type input "19-08-2025"
type input "11-08-2025"
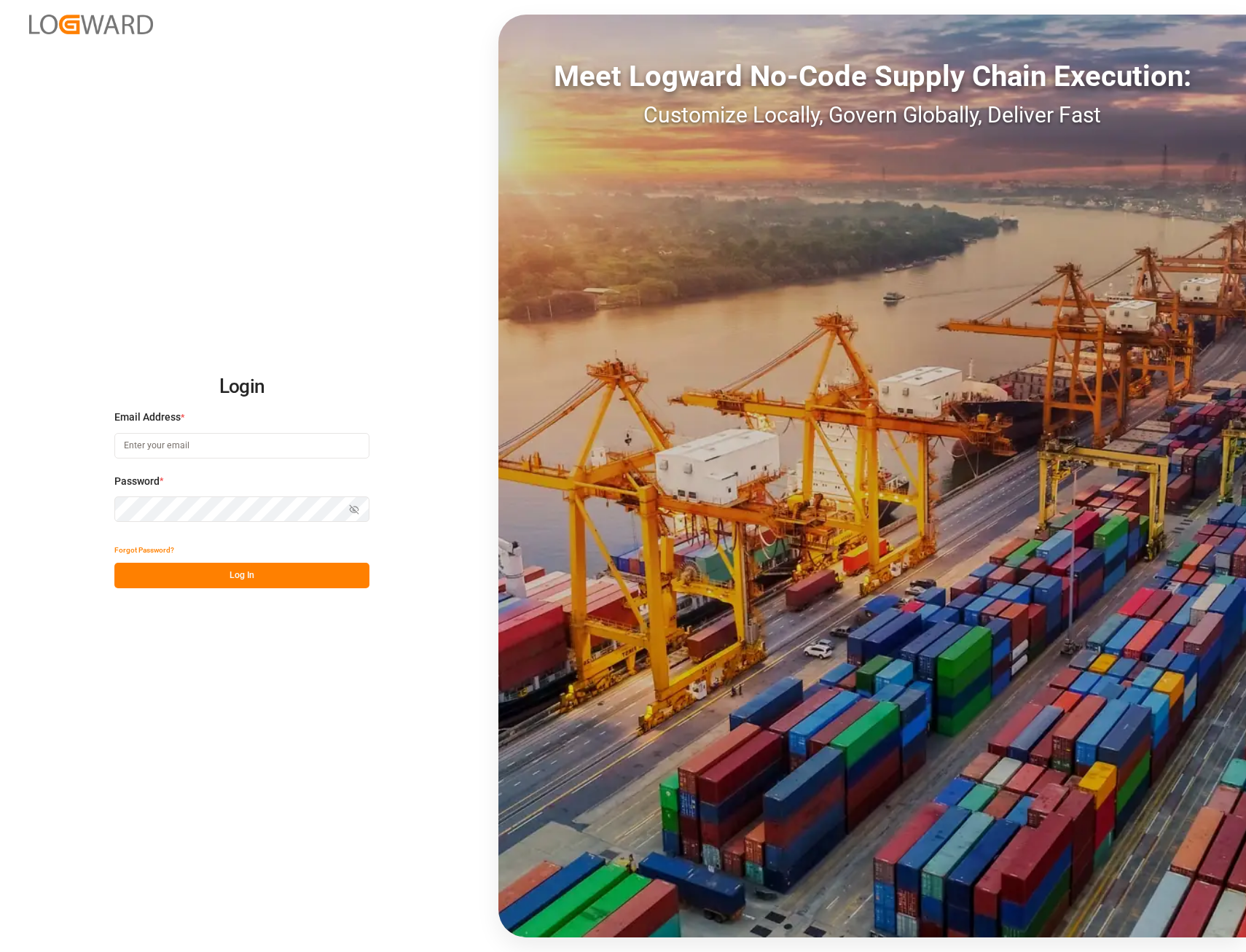
type input "[PERSON_NAME][EMAIL_ADDRESS][PERSON_NAME][DOMAIN_NAME]"
click at [280, 576] on button "Log In" at bounding box center [242, 575] width 255 height 25
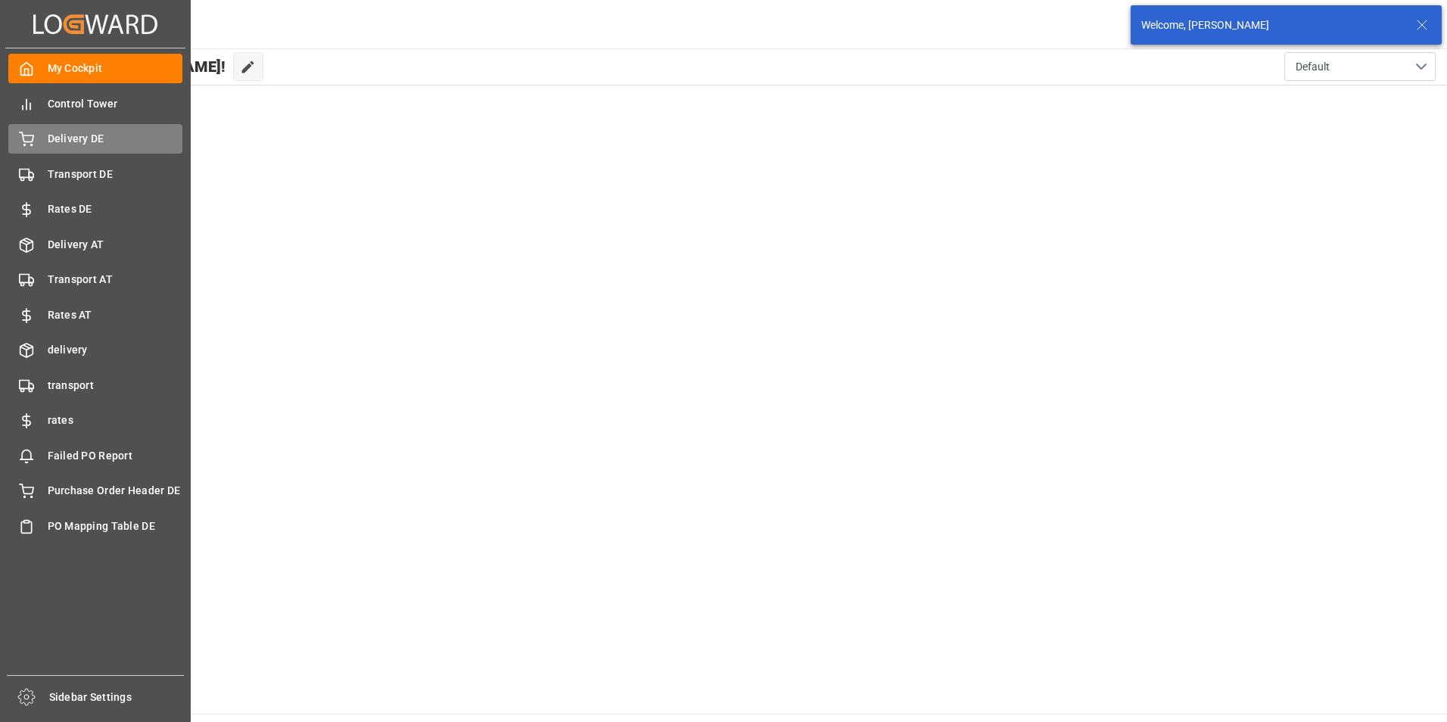
click at [82, 144] on span "Delivery DE" at bounding box center [115, 139] width 135 height 16
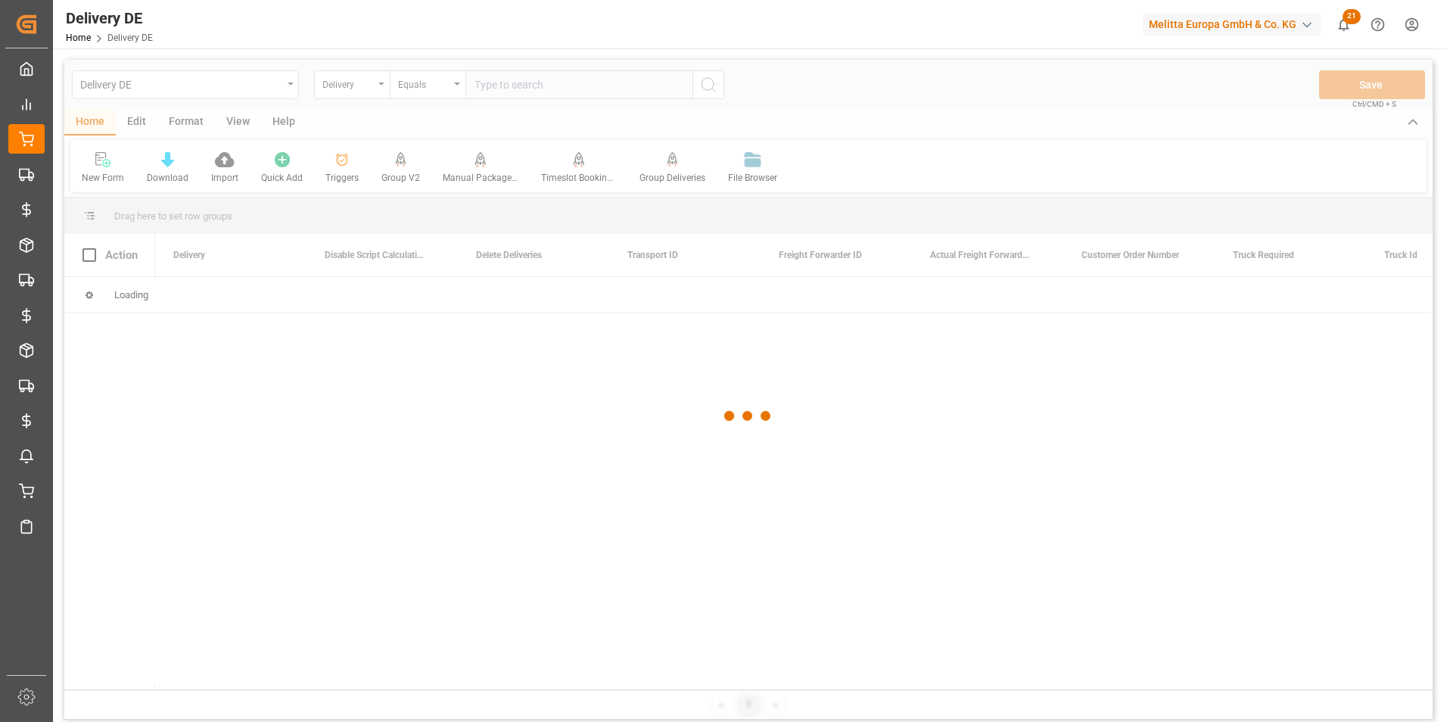
click at [507, 91] on div at bounding box center [748, 416] width 1369 height 713
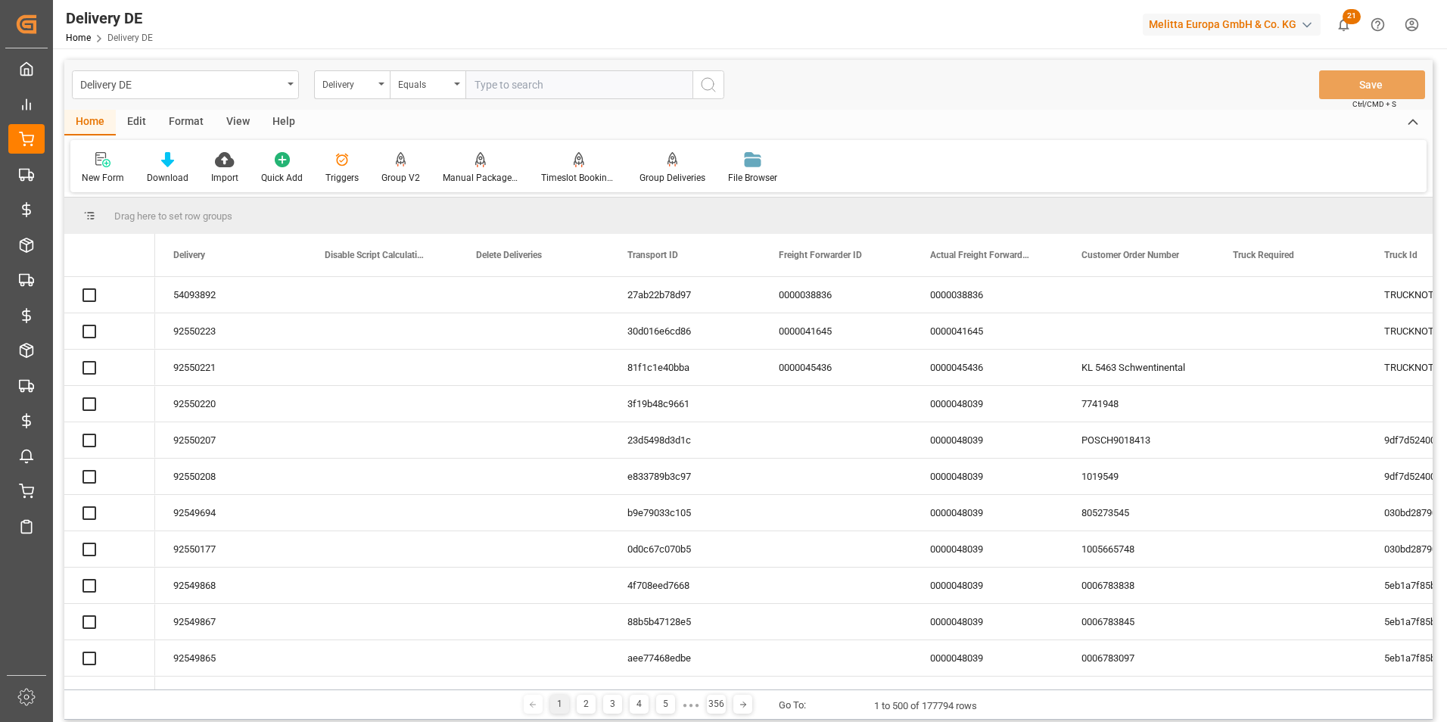
click at [507, 91] on input "text" at bounding box center [579, 84] width 227 height 29
paste input "92550191"
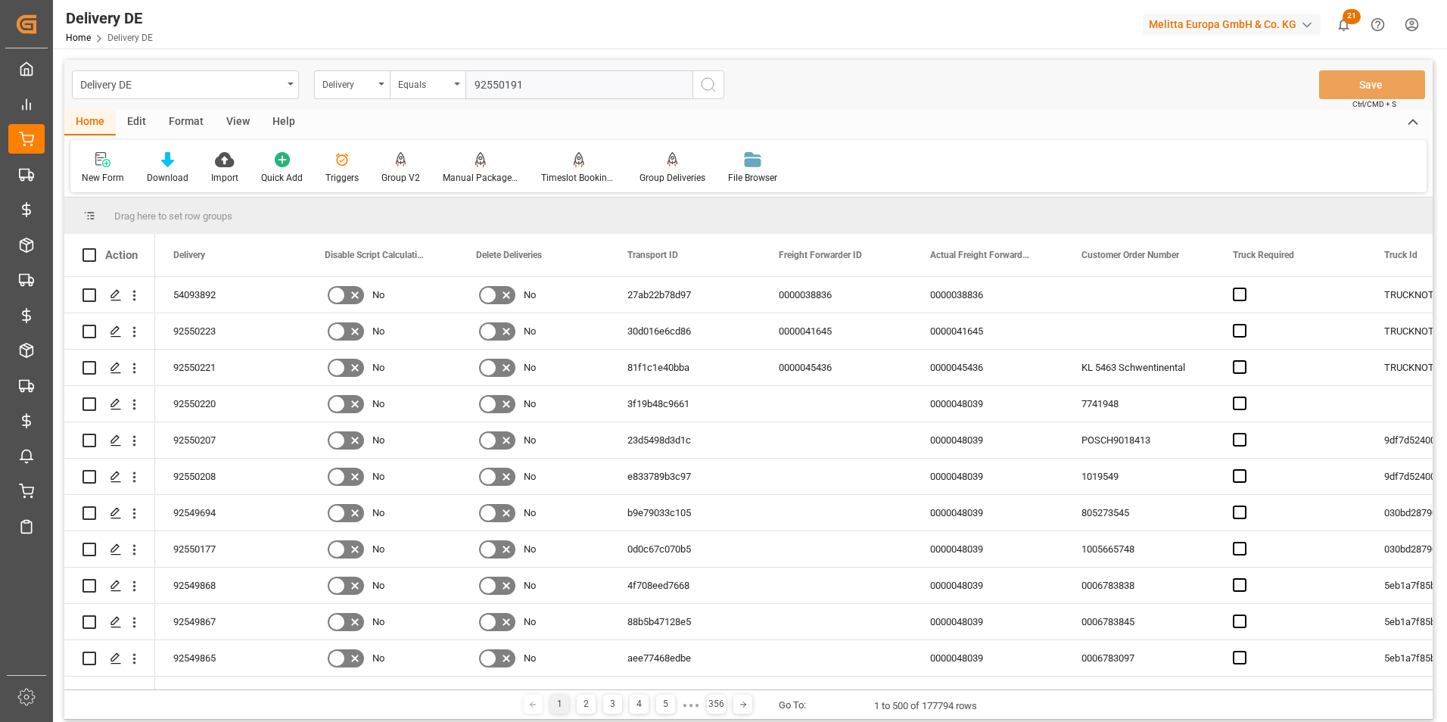
type input "92550191"
click at [711, 90] on icon "search button" at bounding box center [708, 85] width 18 height 18
